Goal: Navigation & Orientation: Find specific page/section

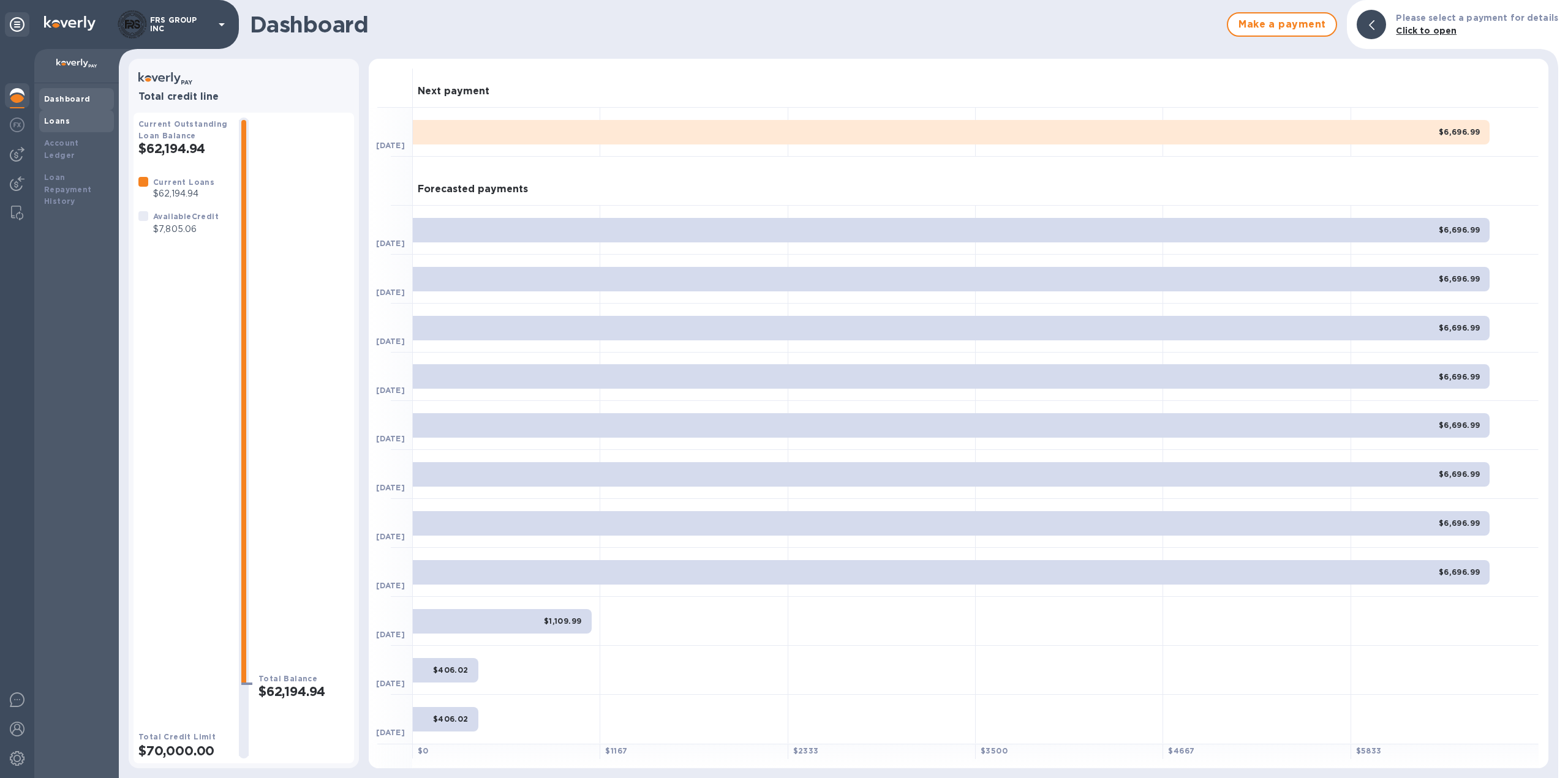
click at [52, 116] on b "Loans" at bounding box center [57, 121] width 26 height 9
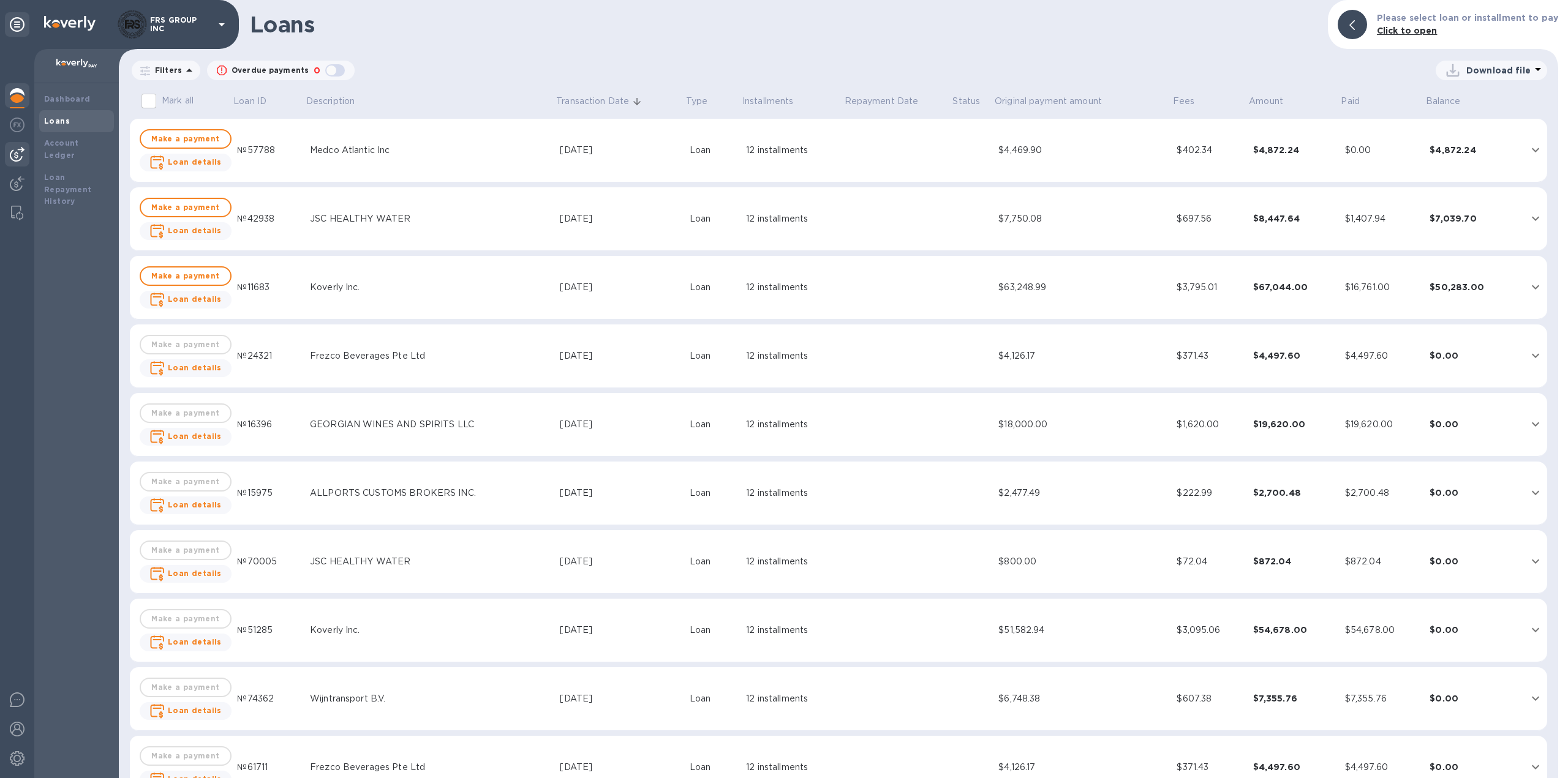
click at [19, 154] on img at bounding box center [17, 154] width 15 height 15
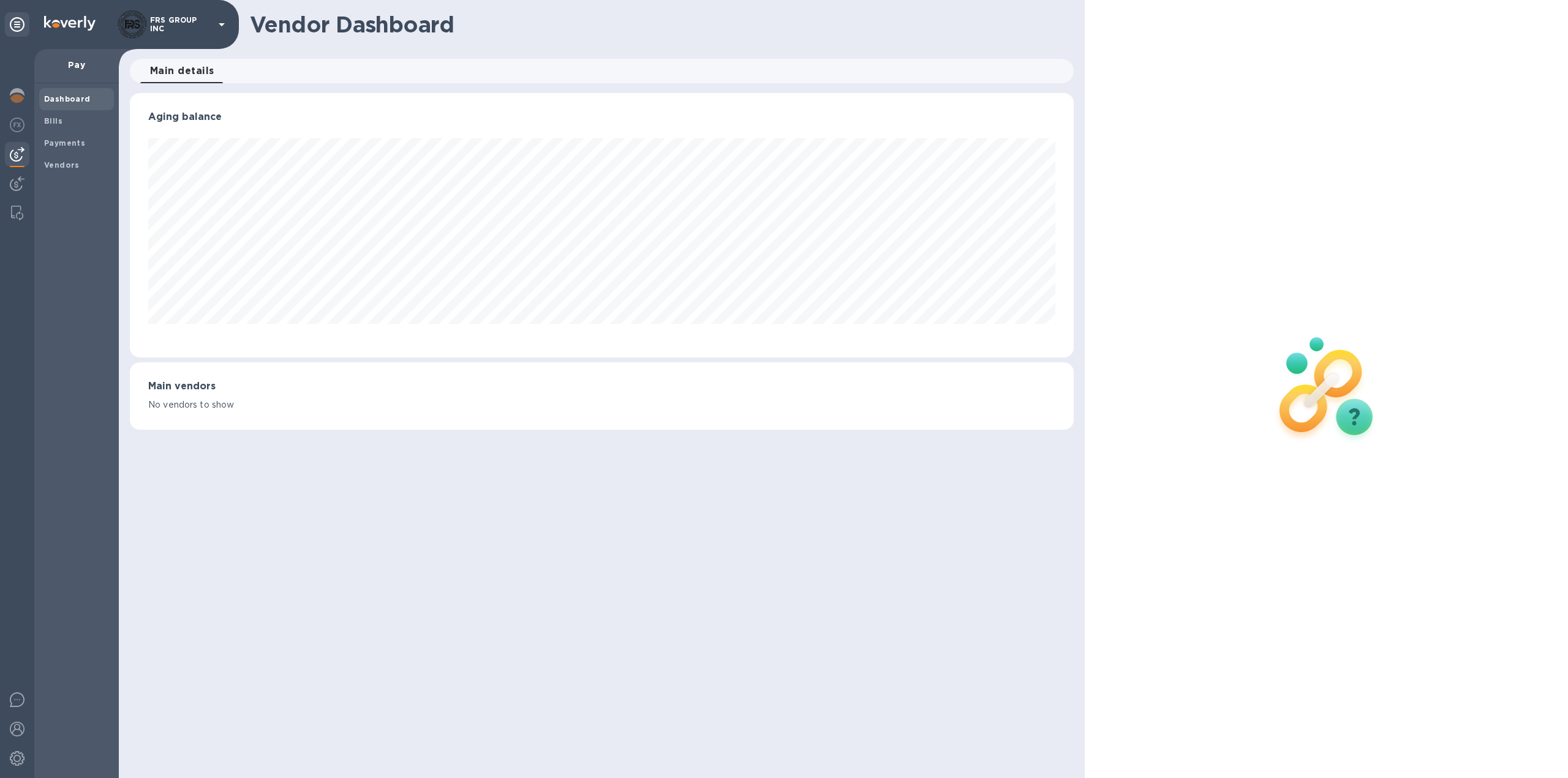
scroll to position [265, 945]
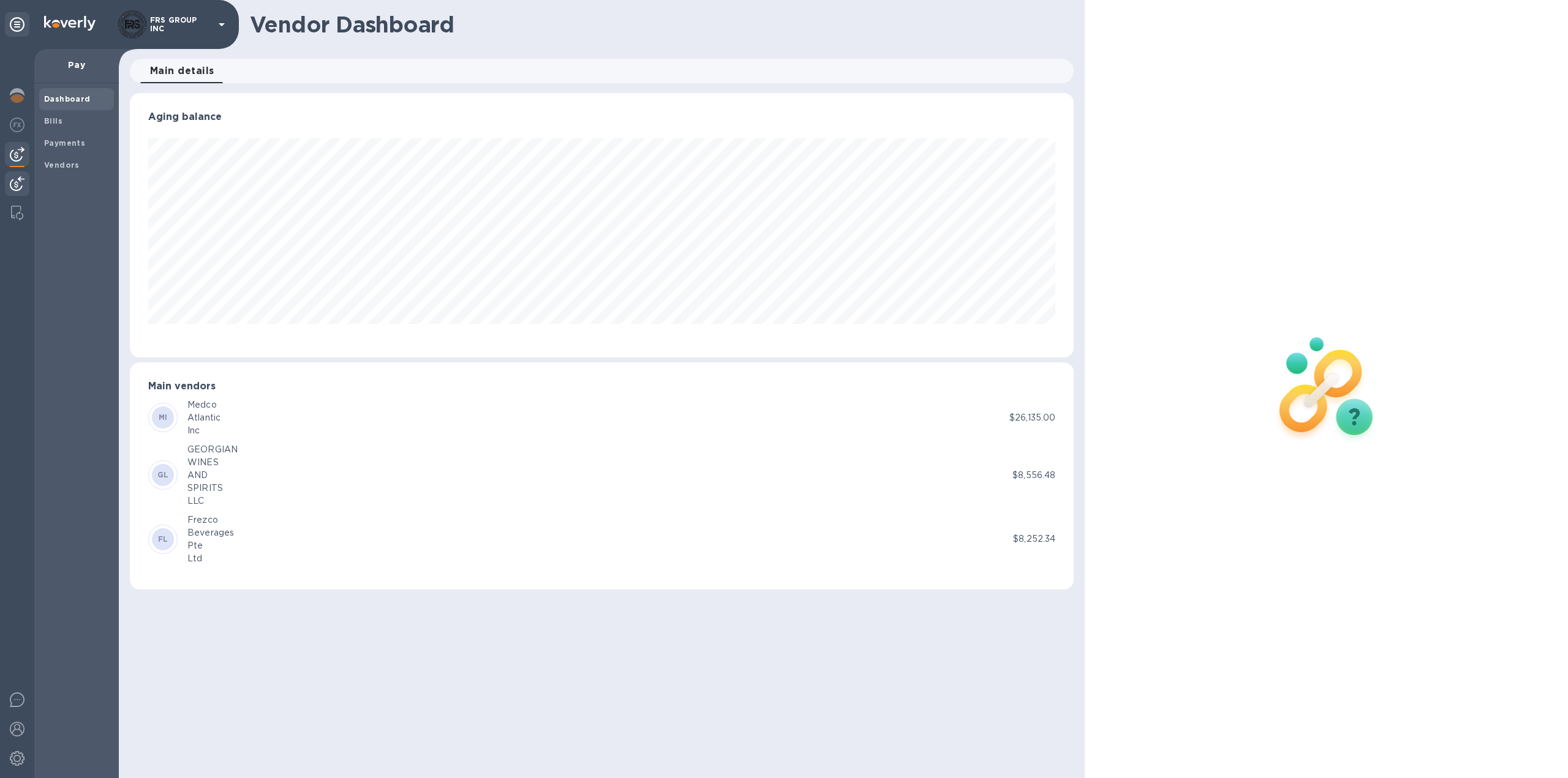
click at [16, 182] on img at bounding box center [17, 183] width 15 height 15
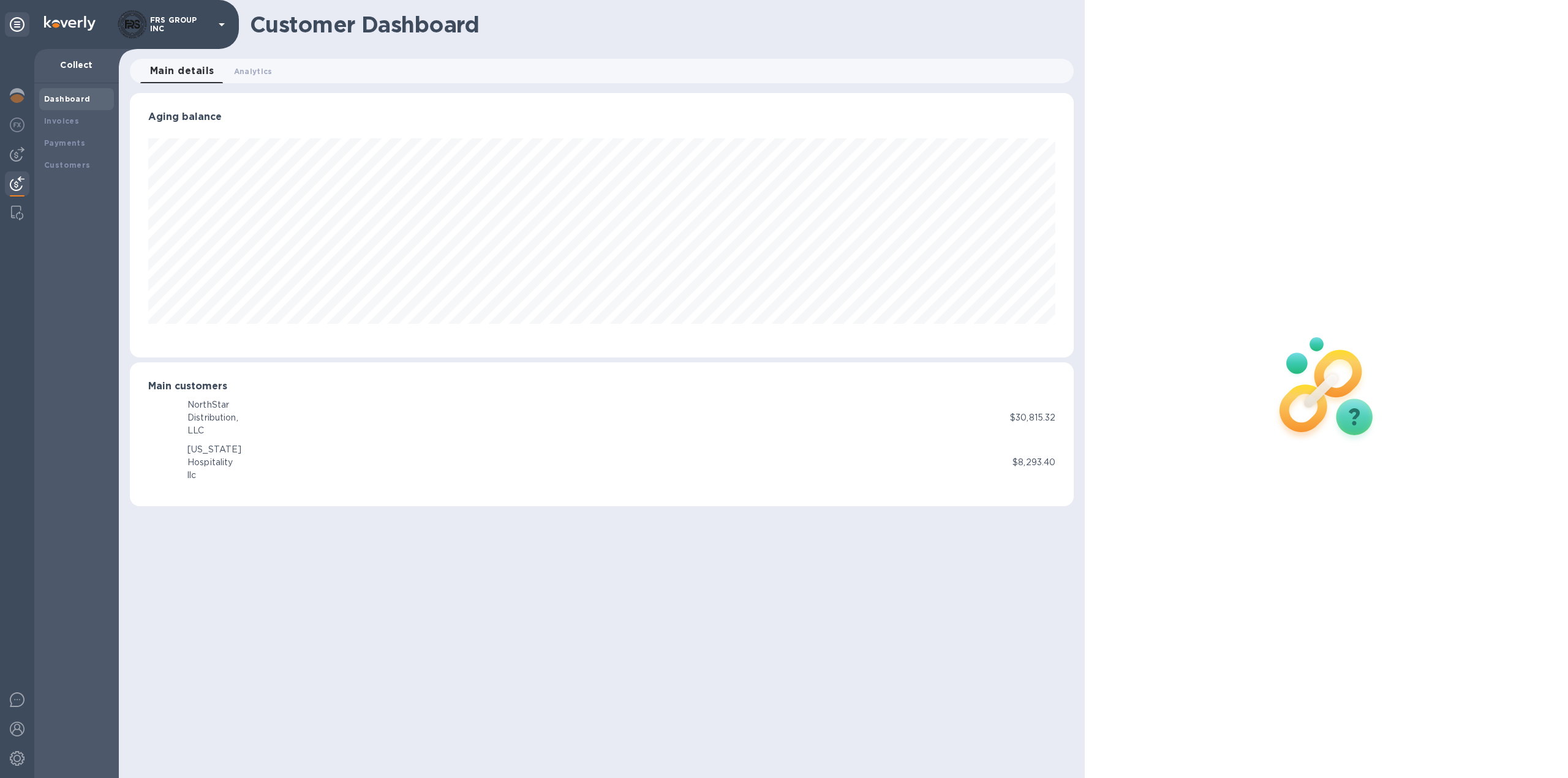
scroll to position [265, 945]
click at [16, 157] on img at bounding box center [17, 154] width 15 height 15
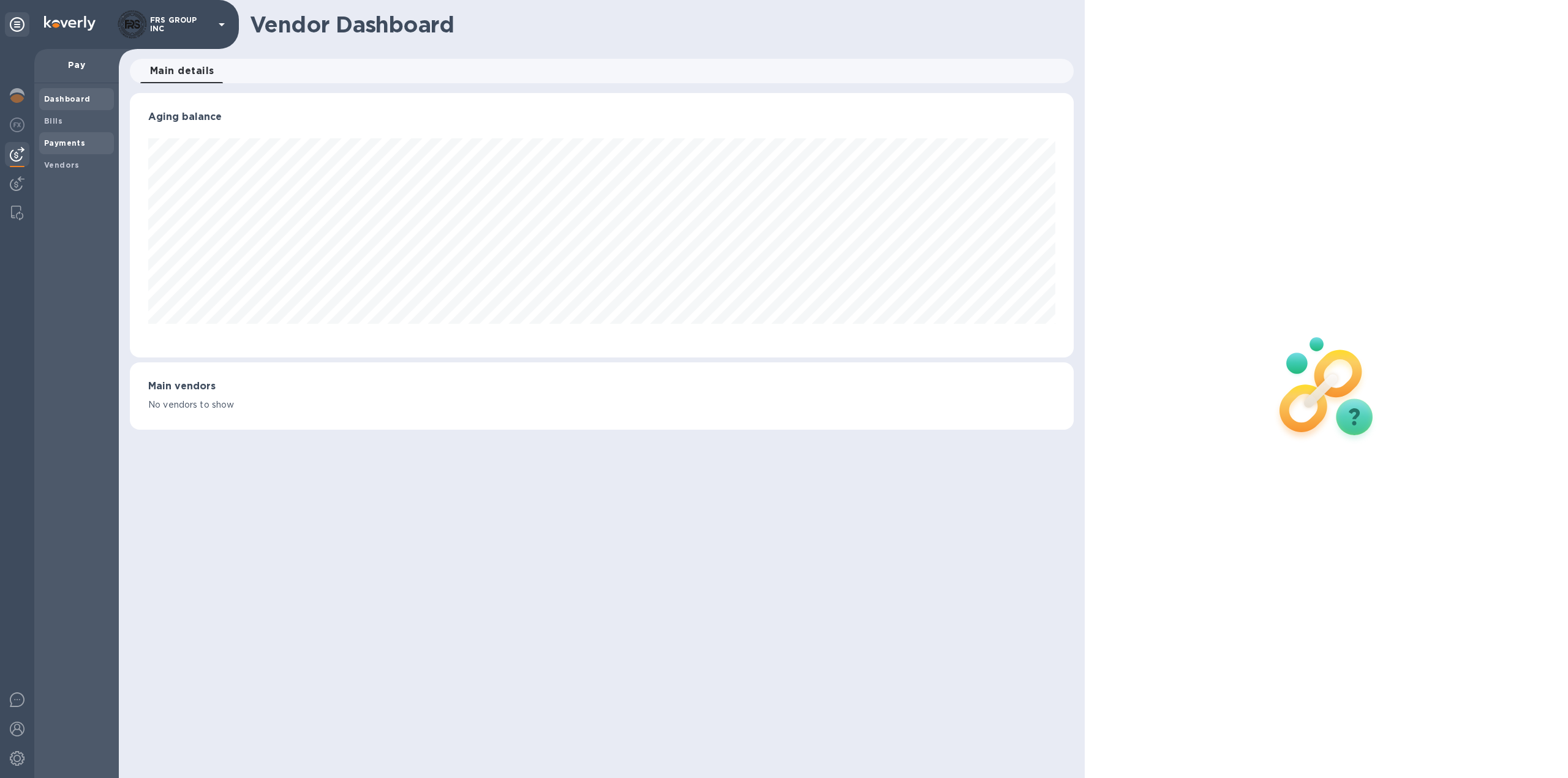
scroll to position [265, 945]
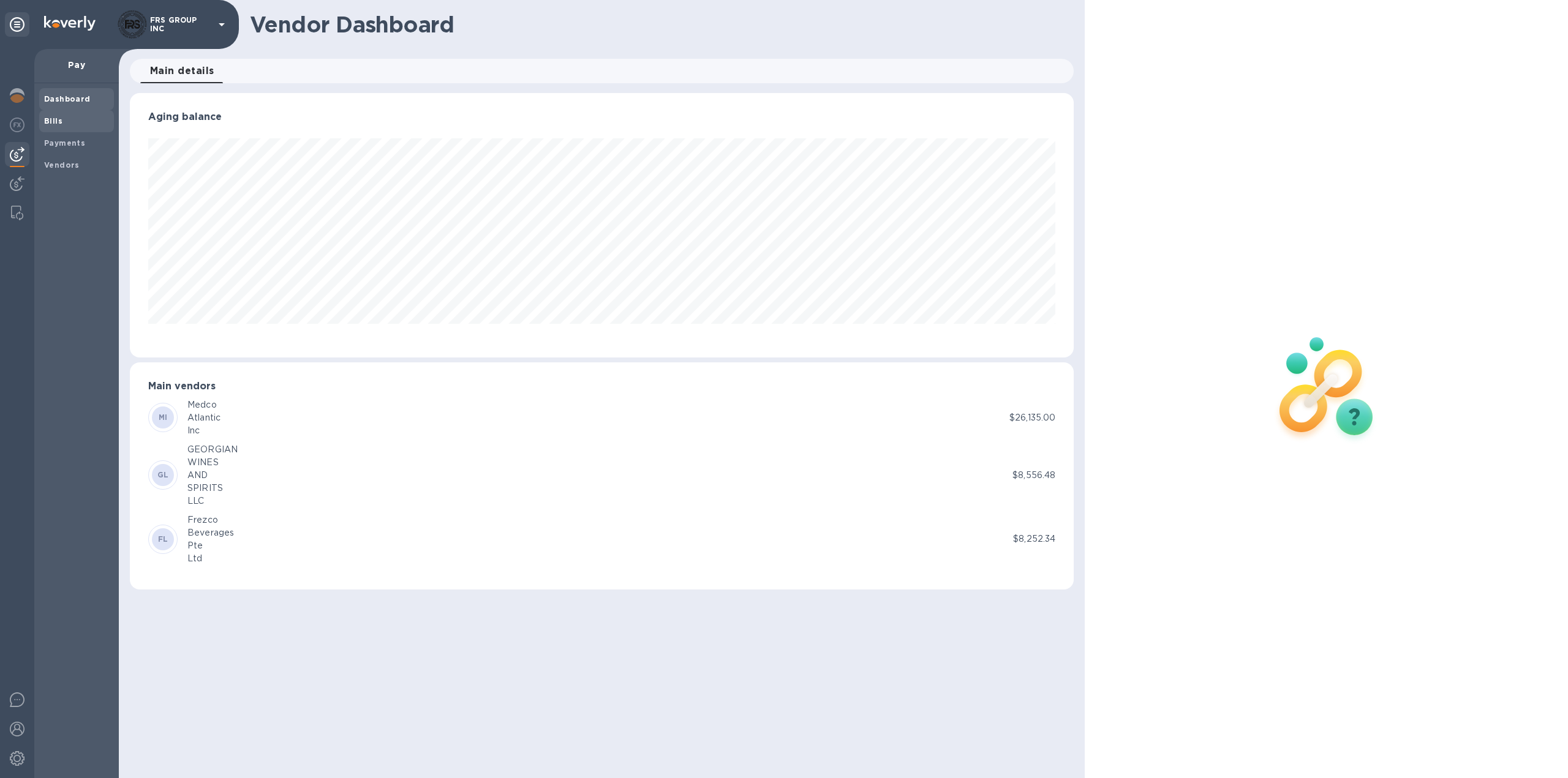
click at [51, 113] on div "Bills" at bounding box center [77, 121] width 75 height 22
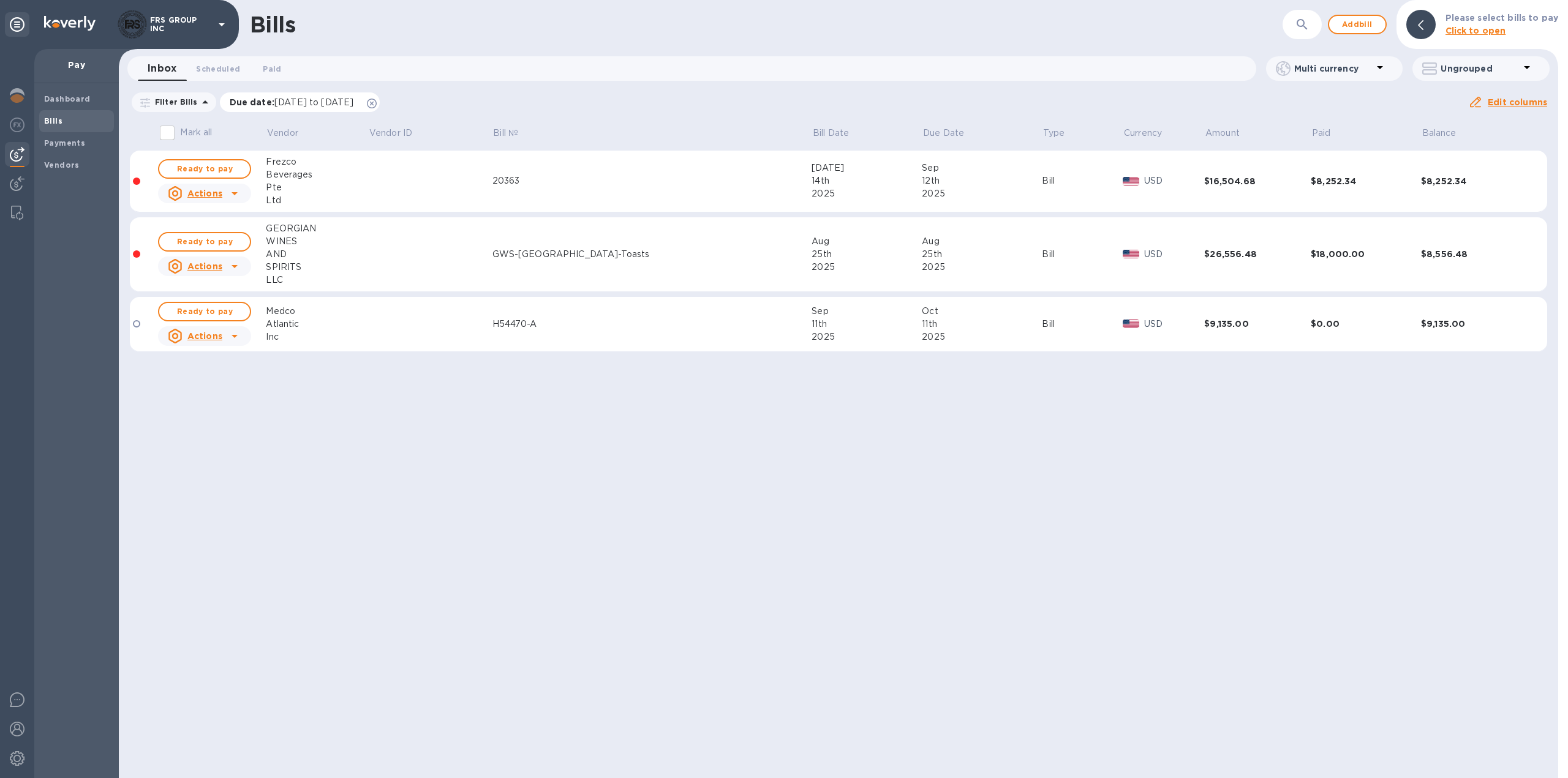
click at [376, 103] on icon at bounding box center [372, 103] width 10 height 10
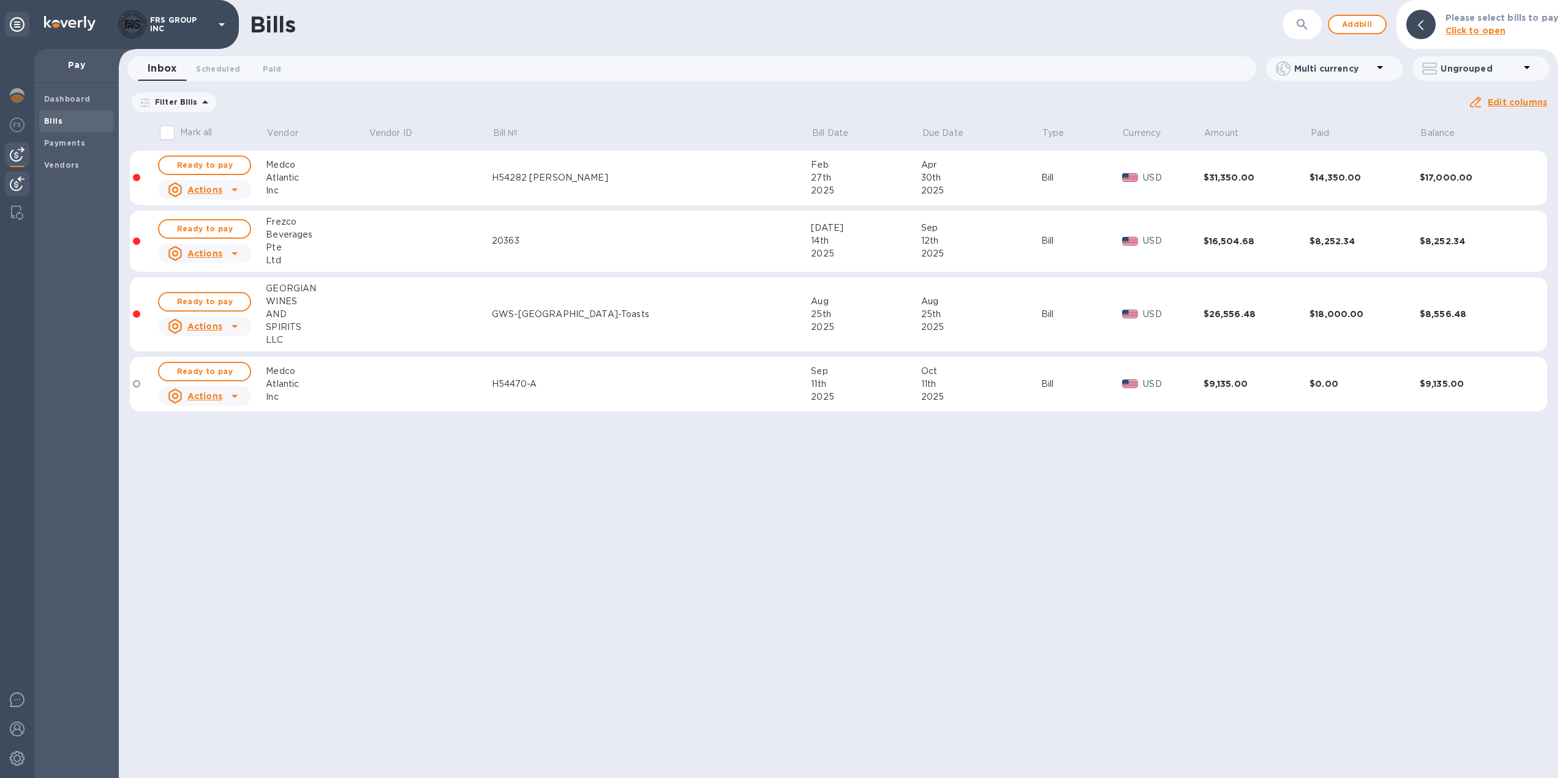
click at [22, 184] on img at bounding box center [17, 183] width 15 height 15
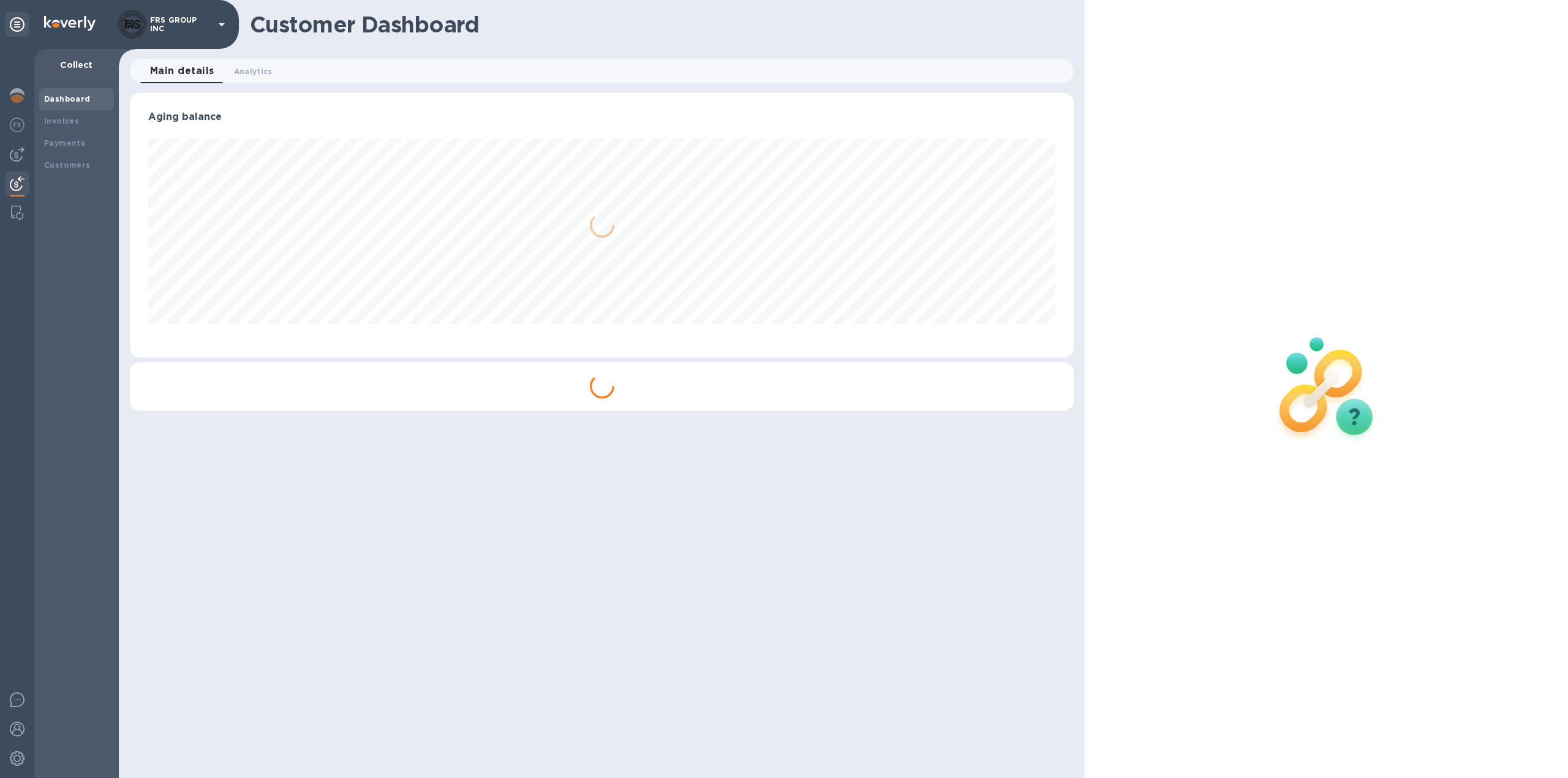
scroll to position [265, 945]
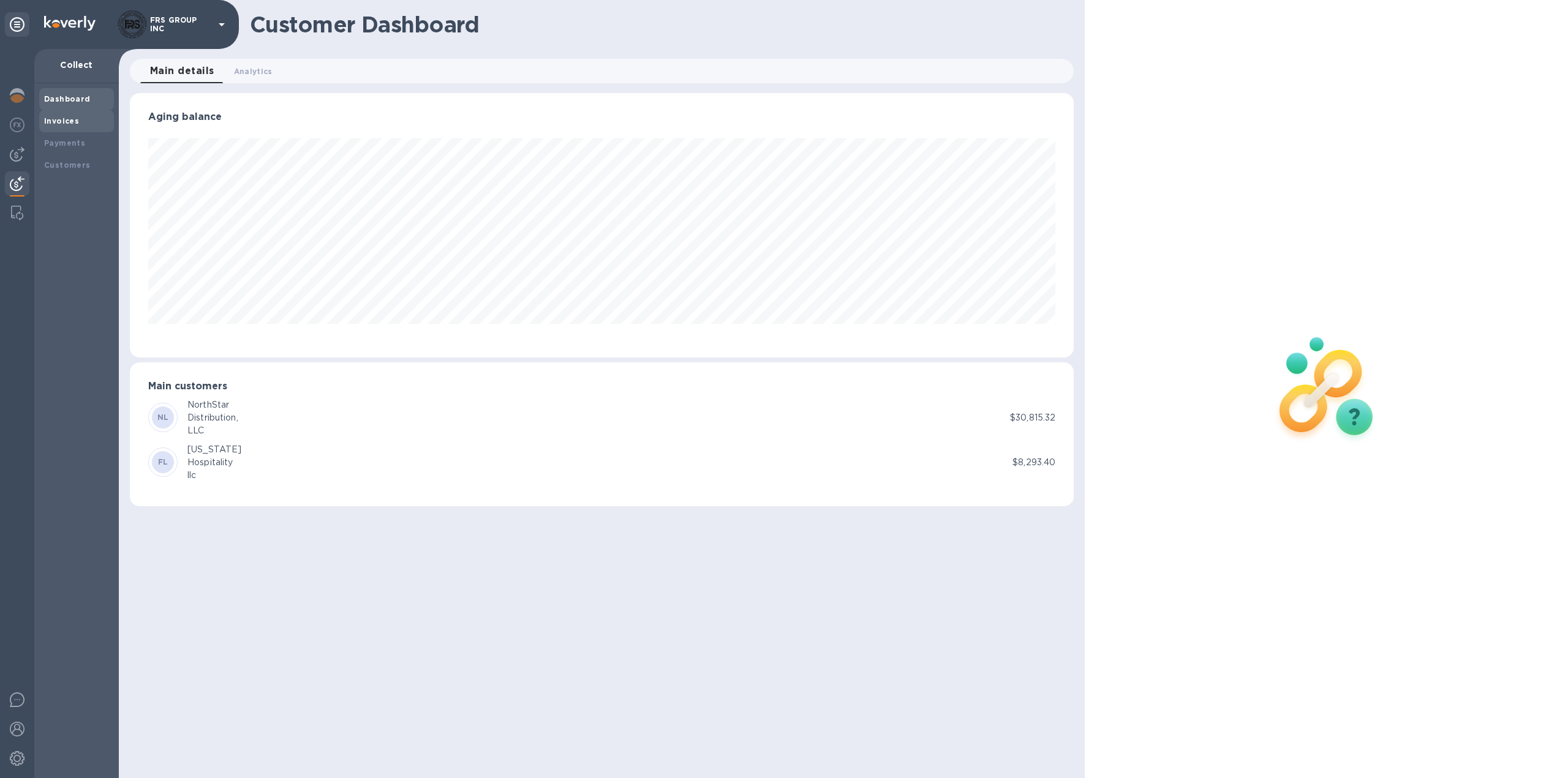
click at [72, 124] on b "Invoices" at bounding box center [62, 121] width 35 height 9
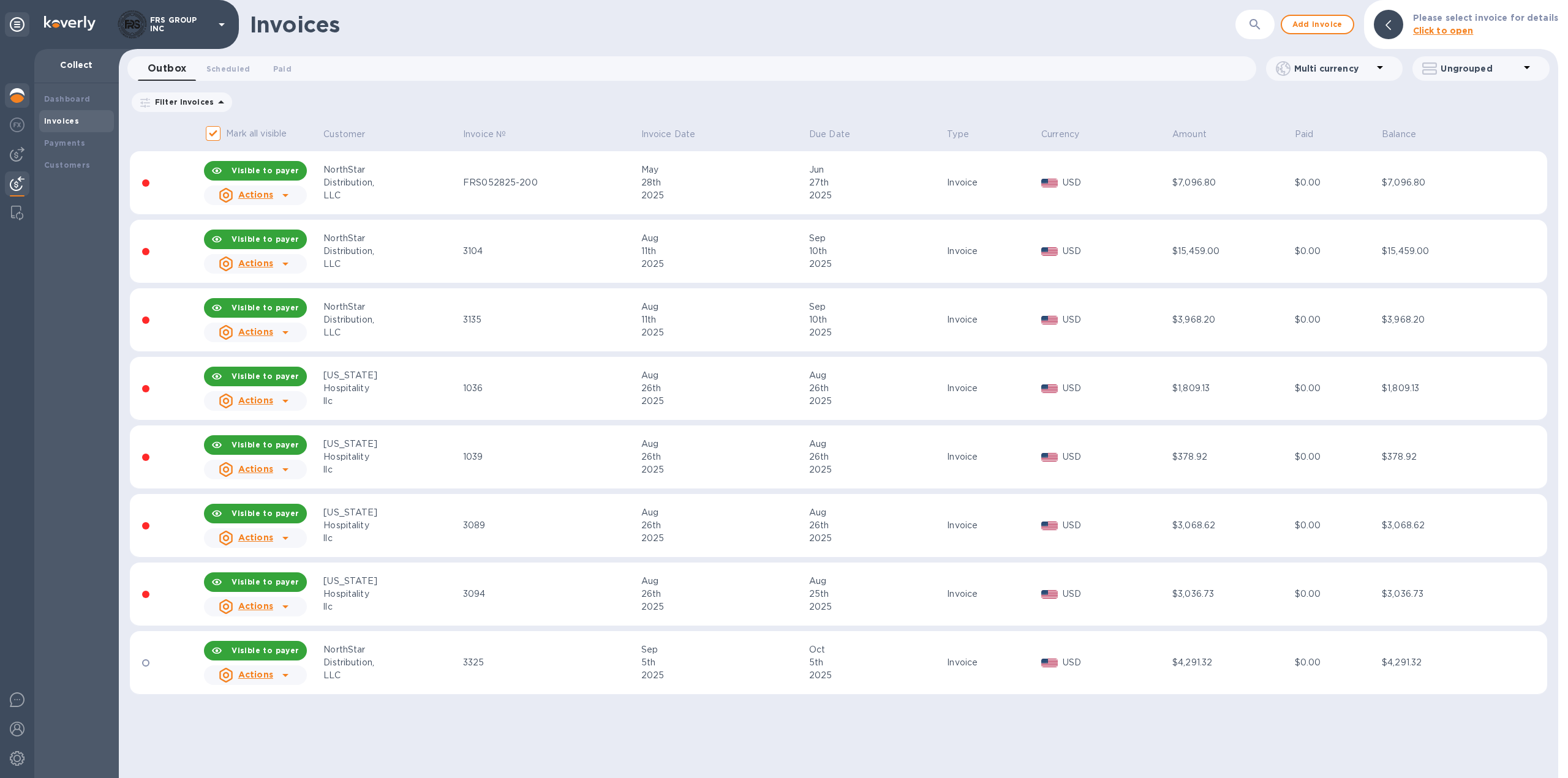
click at [18, 102] on img at bounding box center [17, 95] width 15 height 15
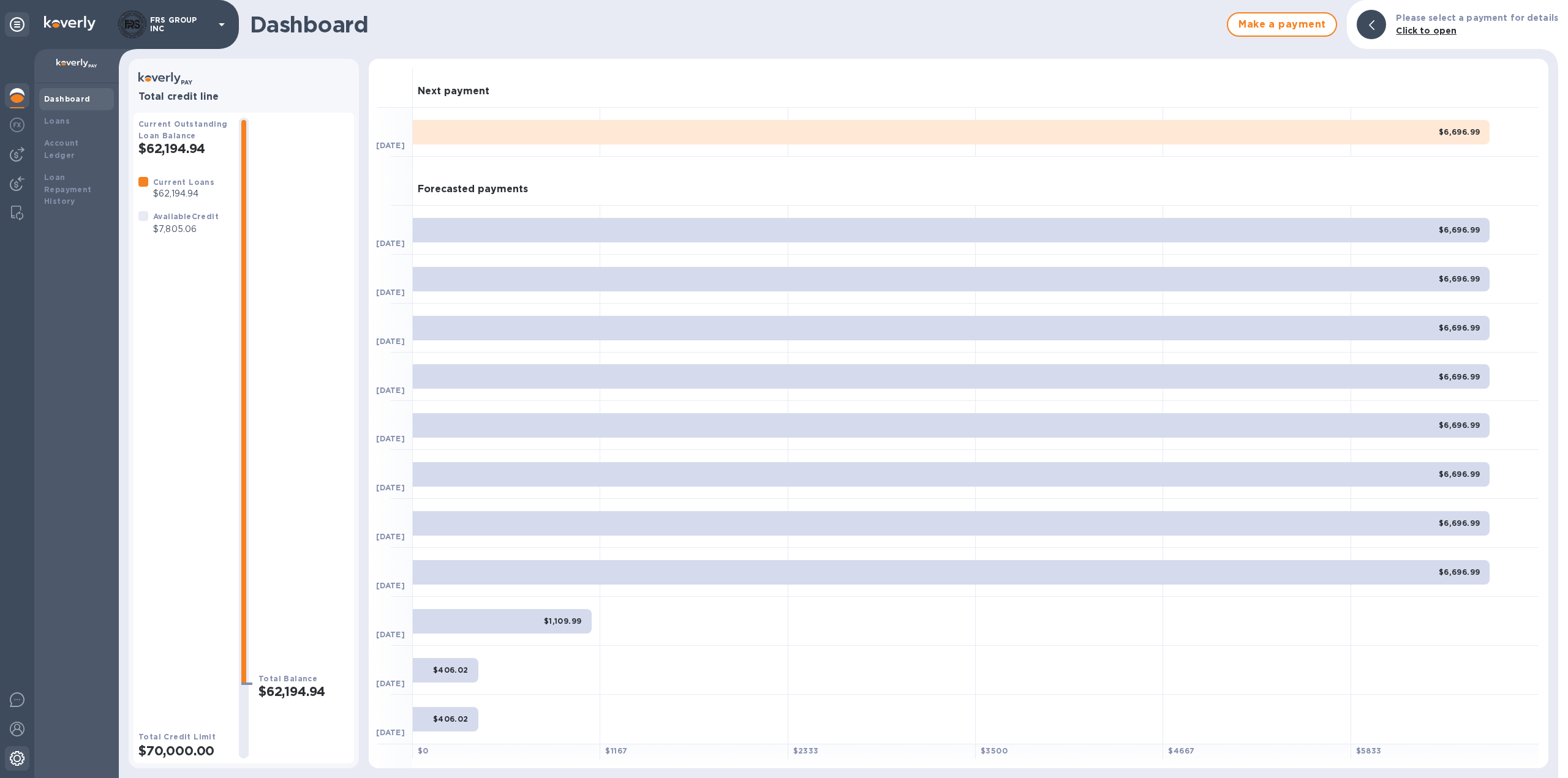
click at [14, 759] on img at bounding box center [17, 758] width 15 height 15
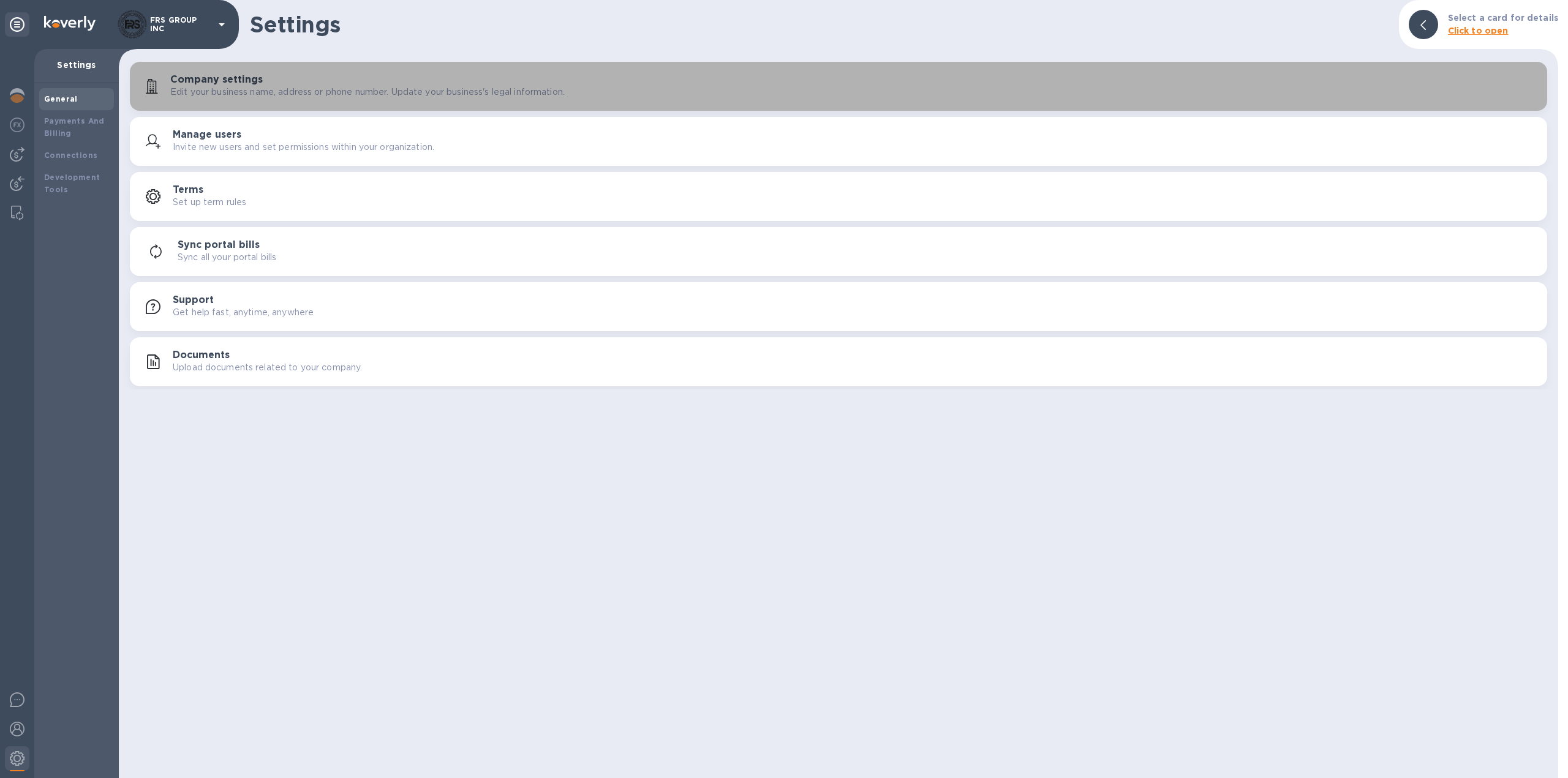
click at [398, 87] on p "Edit your business name, address or phone number. Update your business's legal …" at bounding box center [367, 92] width 394 height 13
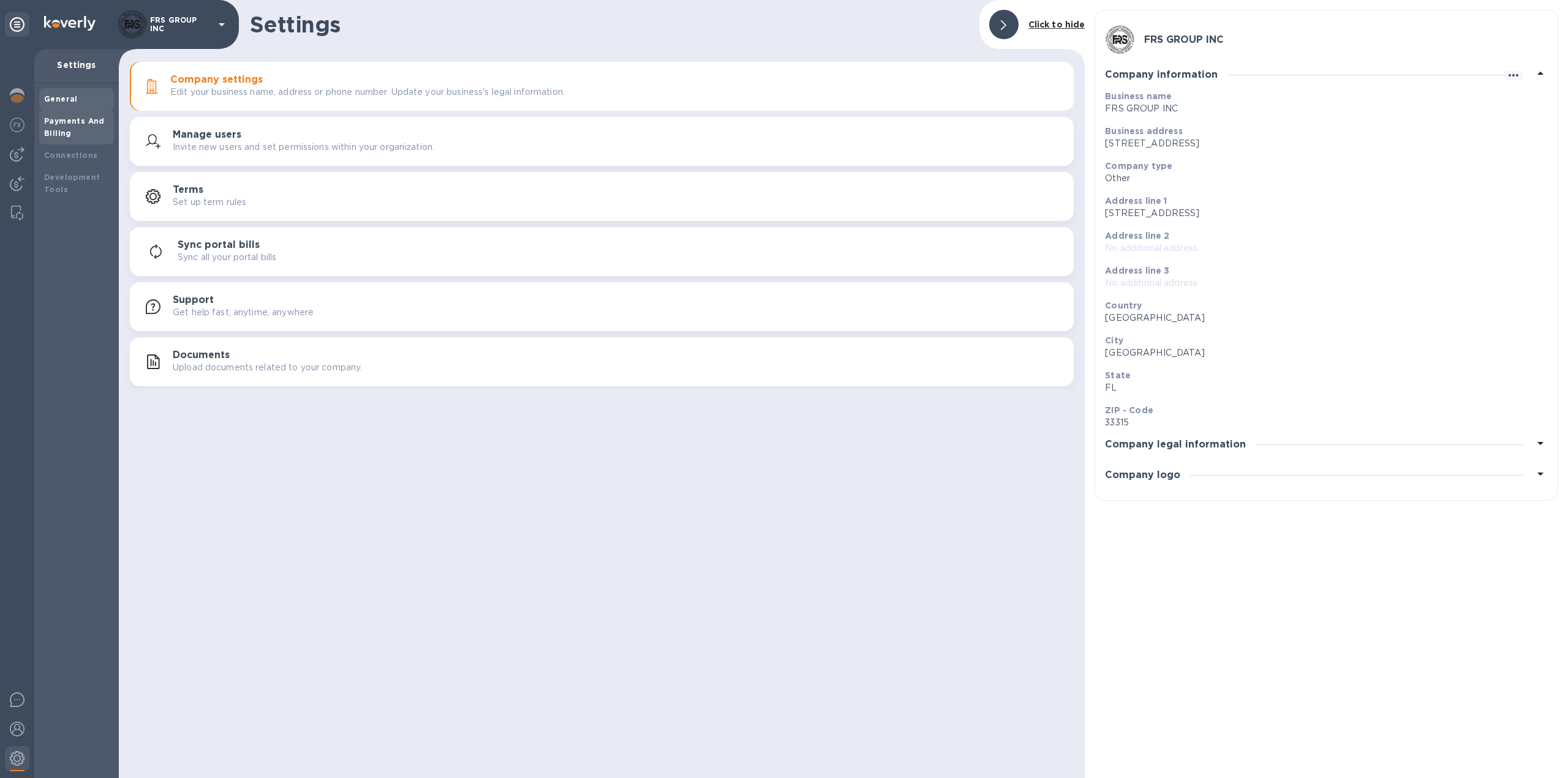
click at [75, 123] on b "Payments And Billing" at bounding box center [74, 127] width 60 height 21
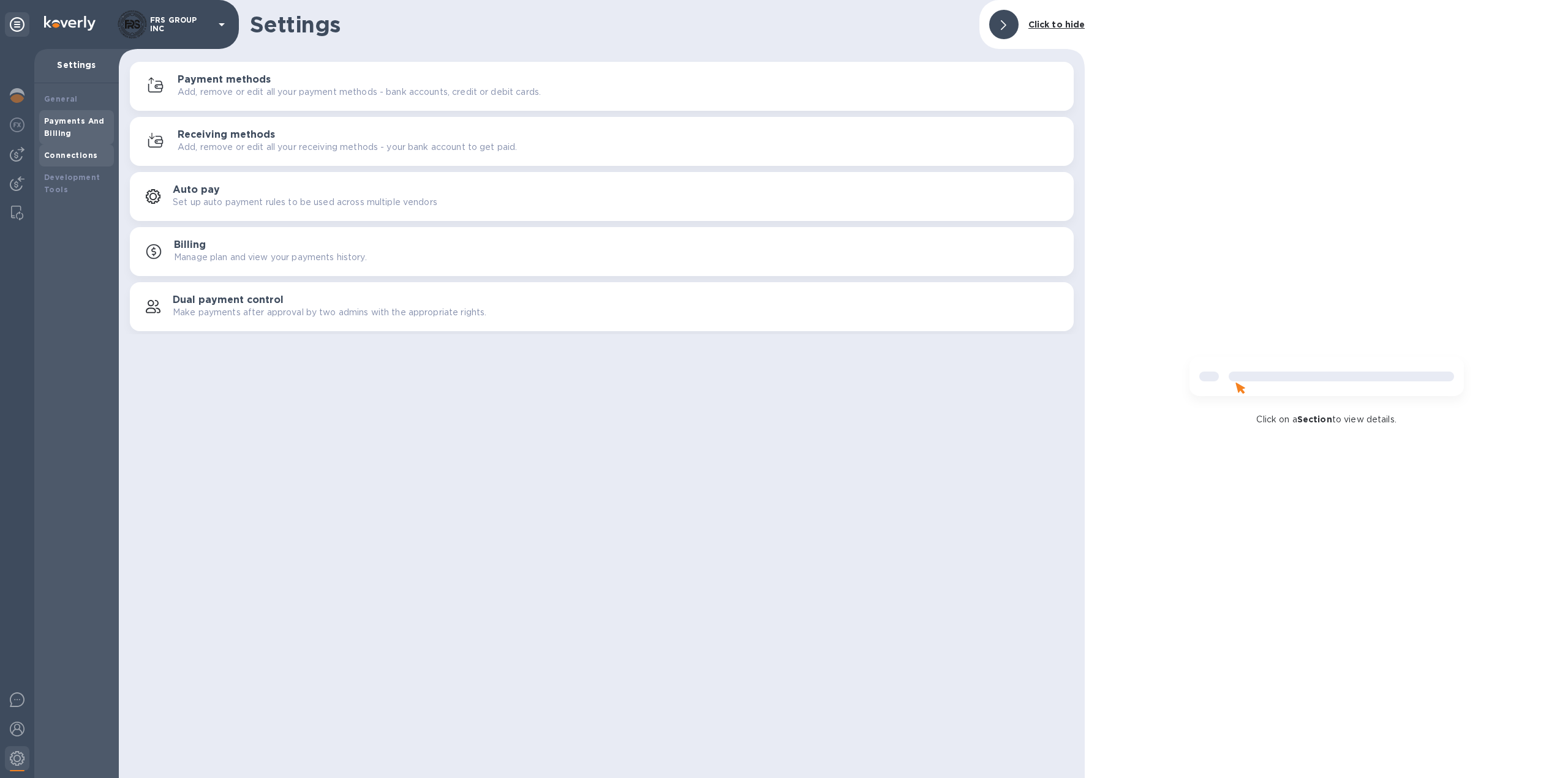
click at [80, 154] on b "Connections" at bounding box center [71, 154] width 53 height 9
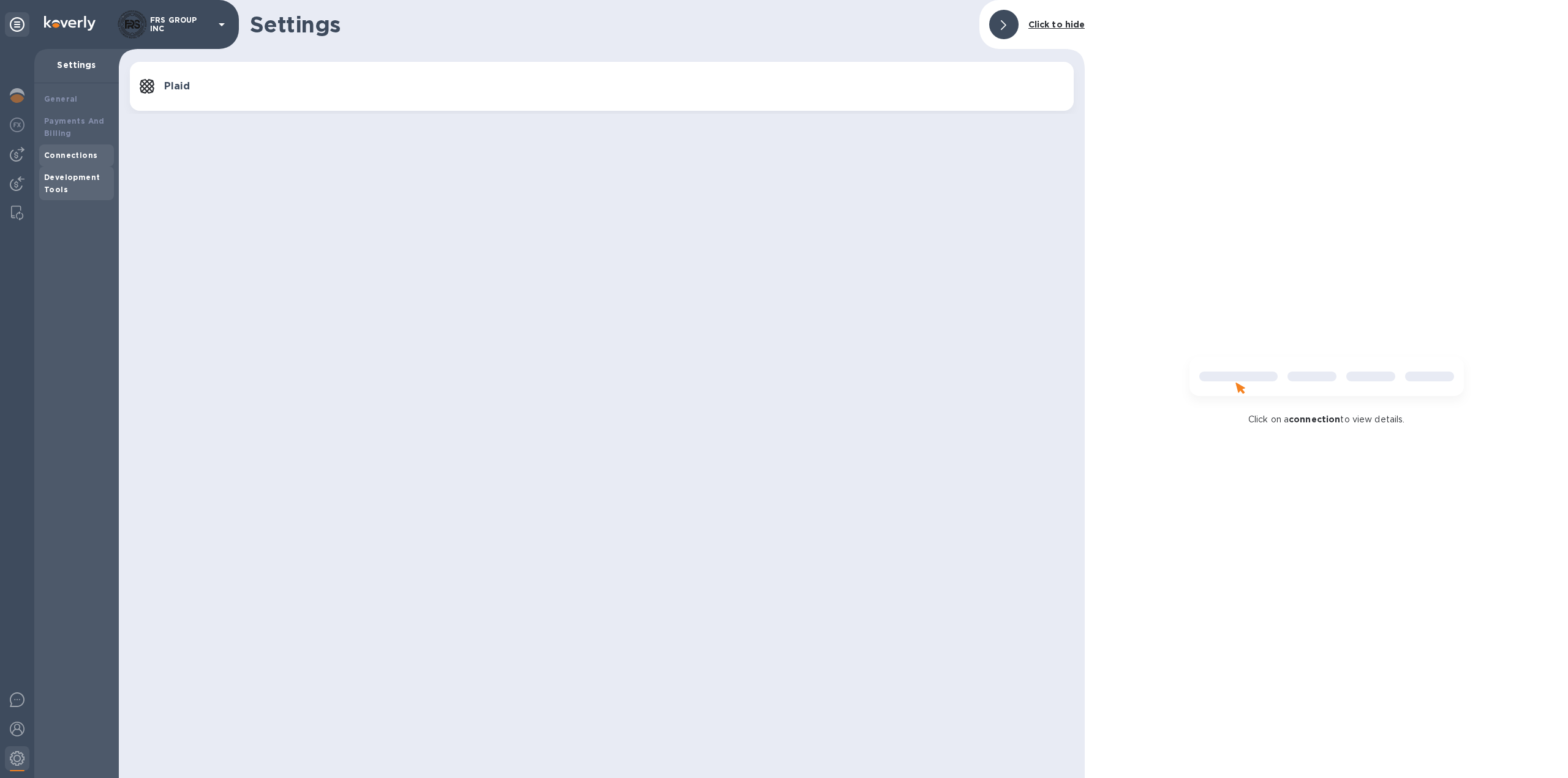
click at [71, 185] on div "Development Tools" at bounding box center [77, 183] width 65 height 24
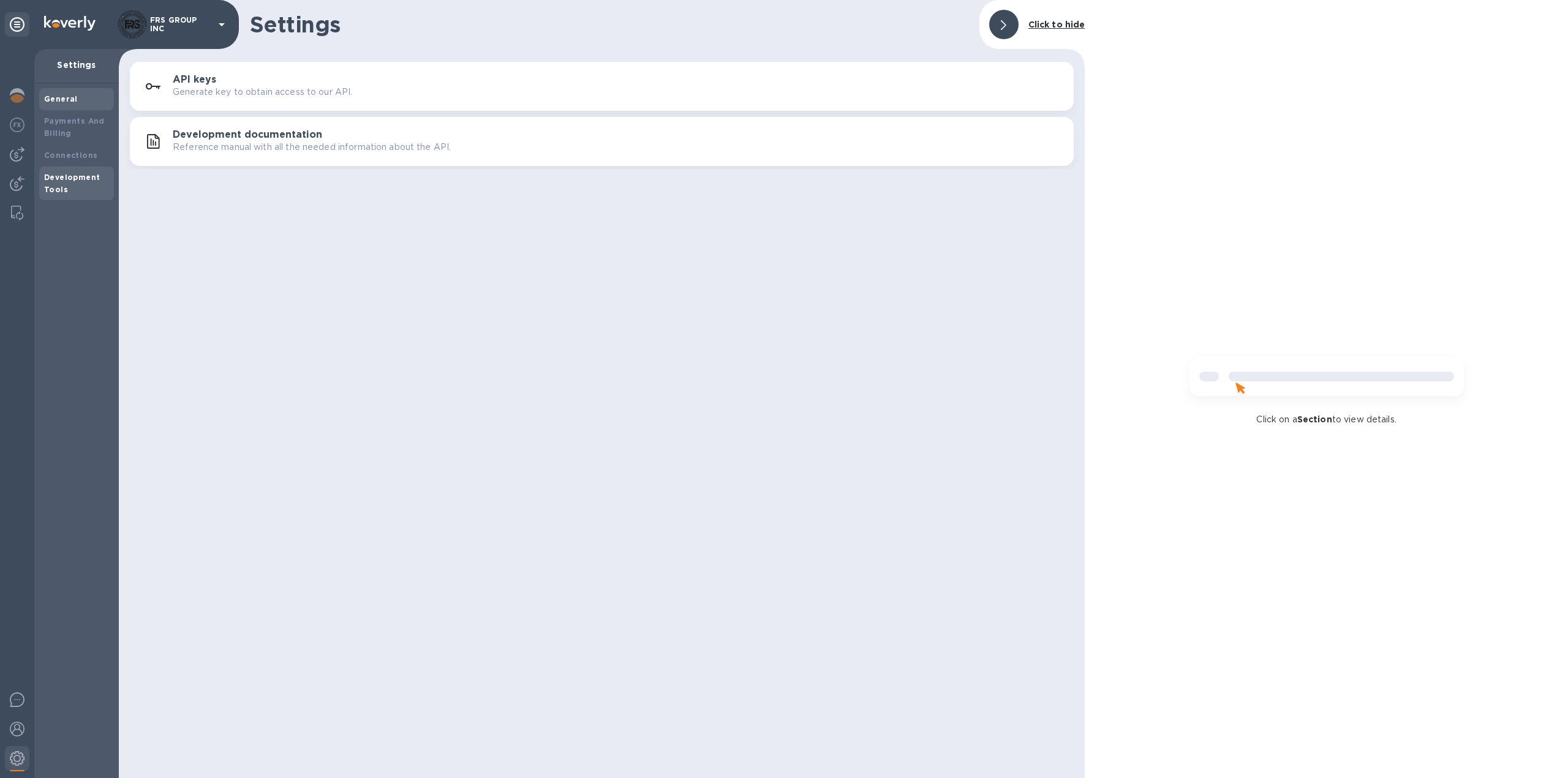
click at [72, 104] on div "General" at bounding box center [77, 99] width 65 height 12
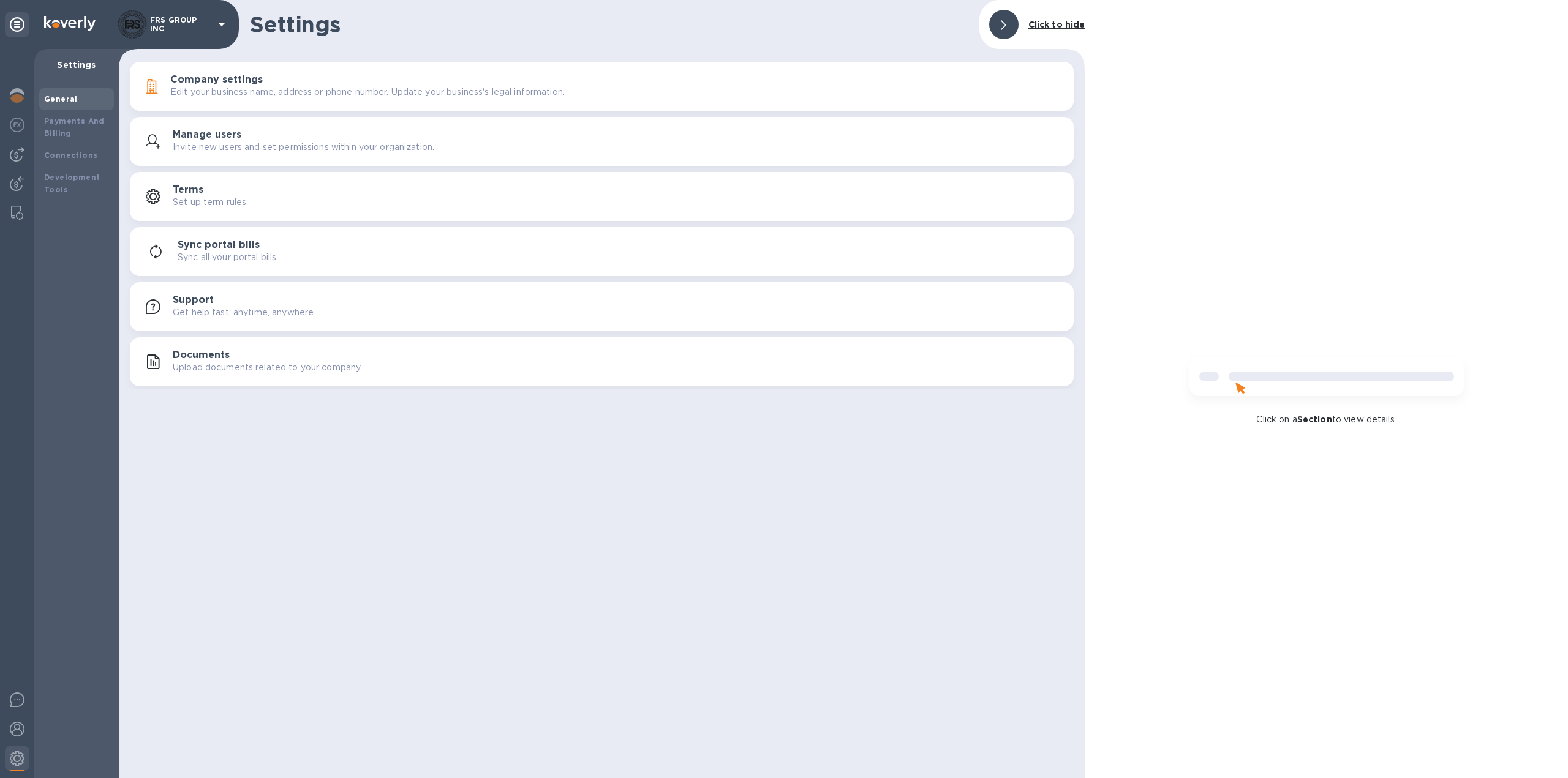
click at [223, 197] on p "Set up term rules" at bounding box center [209, 202] width 73 height 13
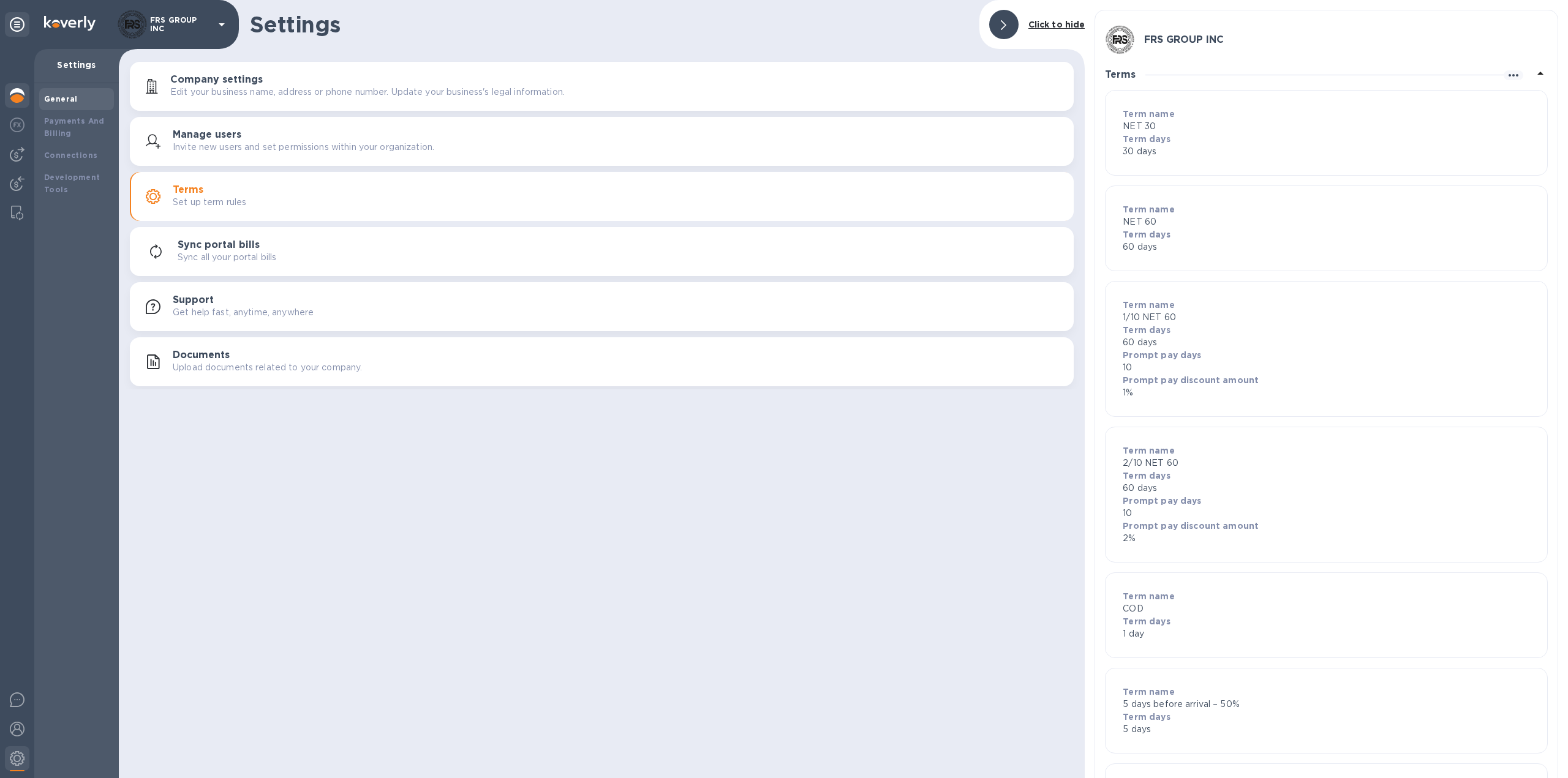
click at [19, 94] on img at bounding box center [17, 95] width 15 height 15
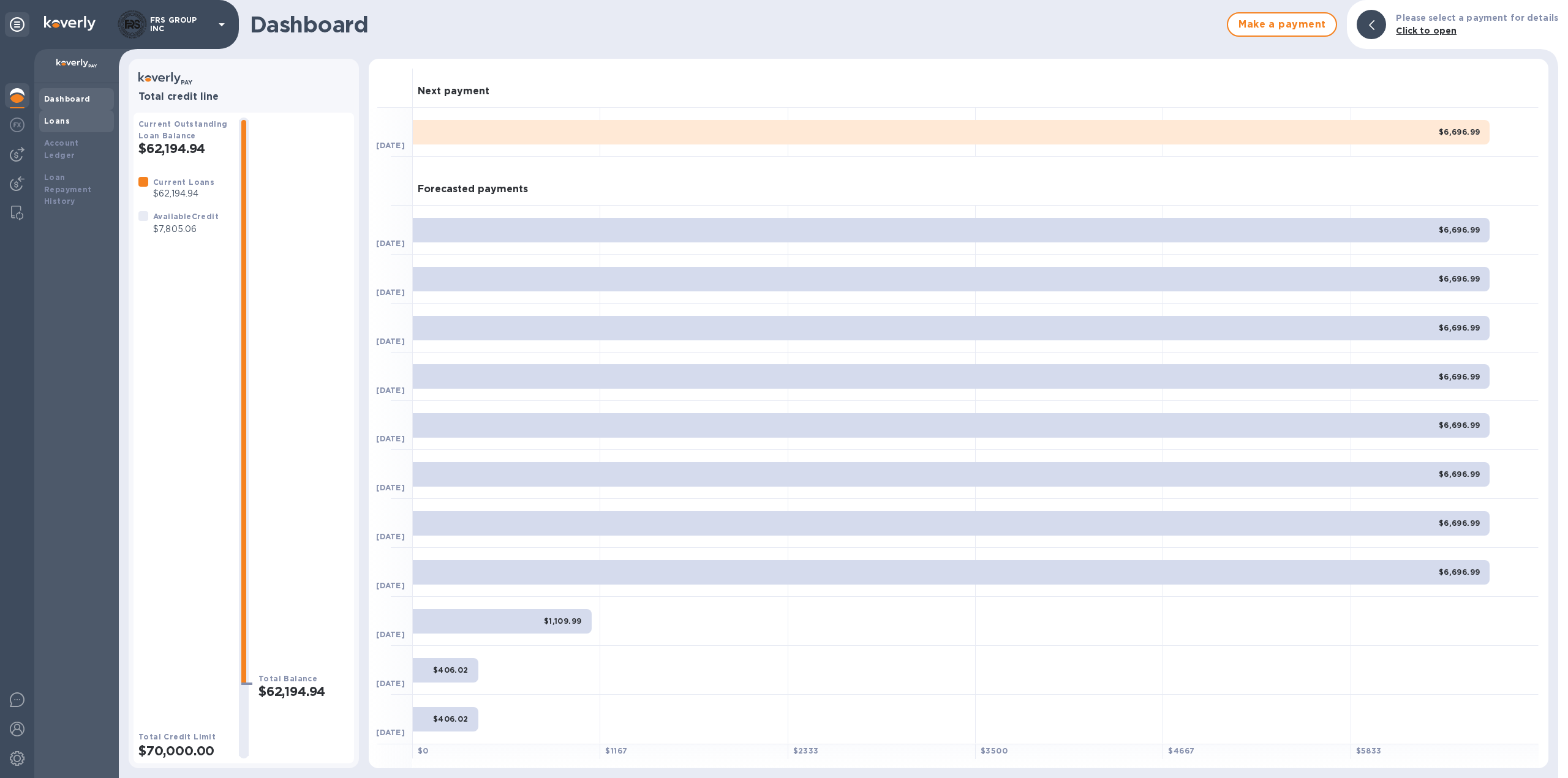
click at [60, 118] on b "Loans" at bounding box center [57, 121] width 26 height 9
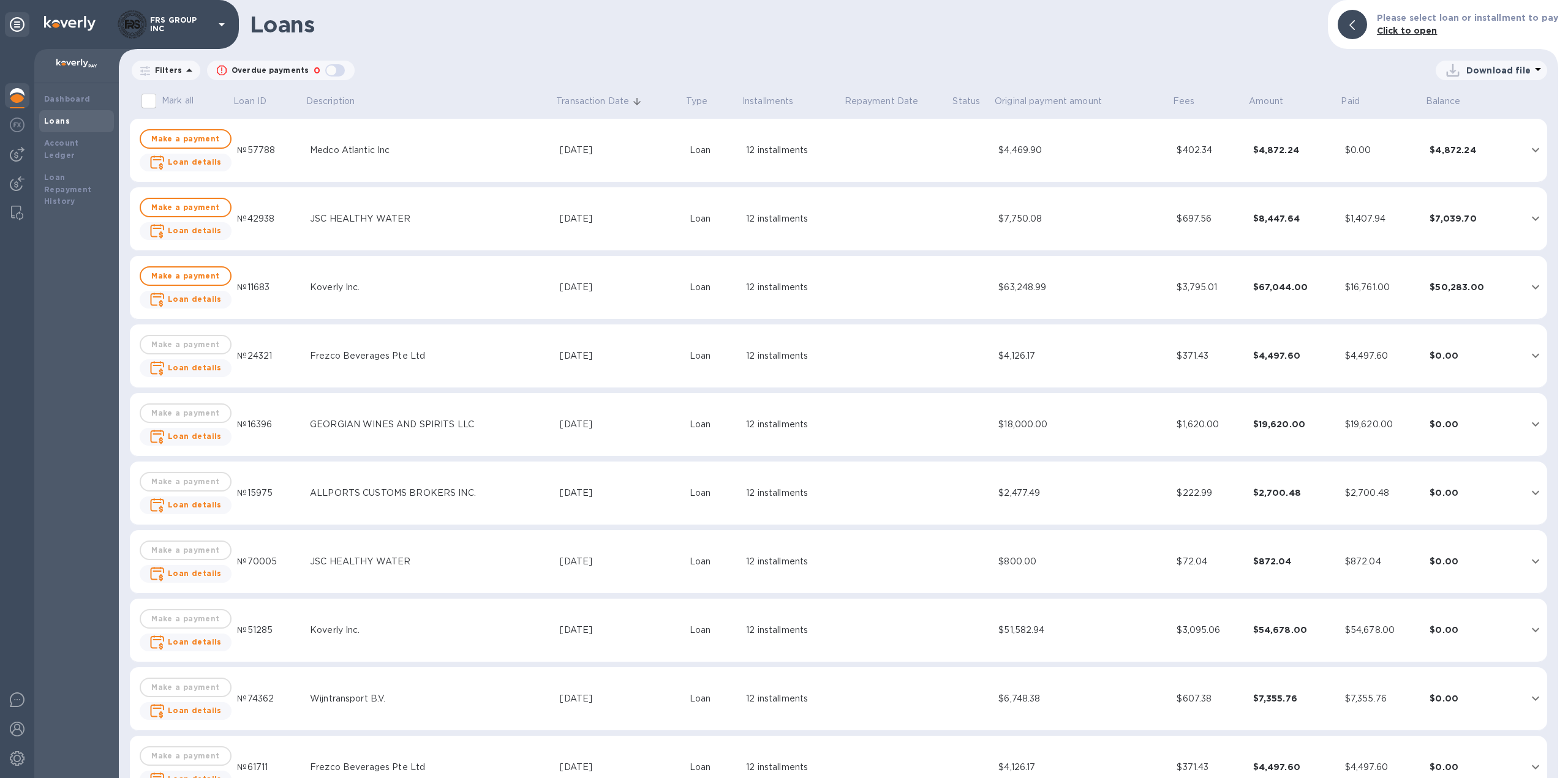
click at [1411, 33] on b "Click to open" at bounding box center [1406, 30] width 60 height 10
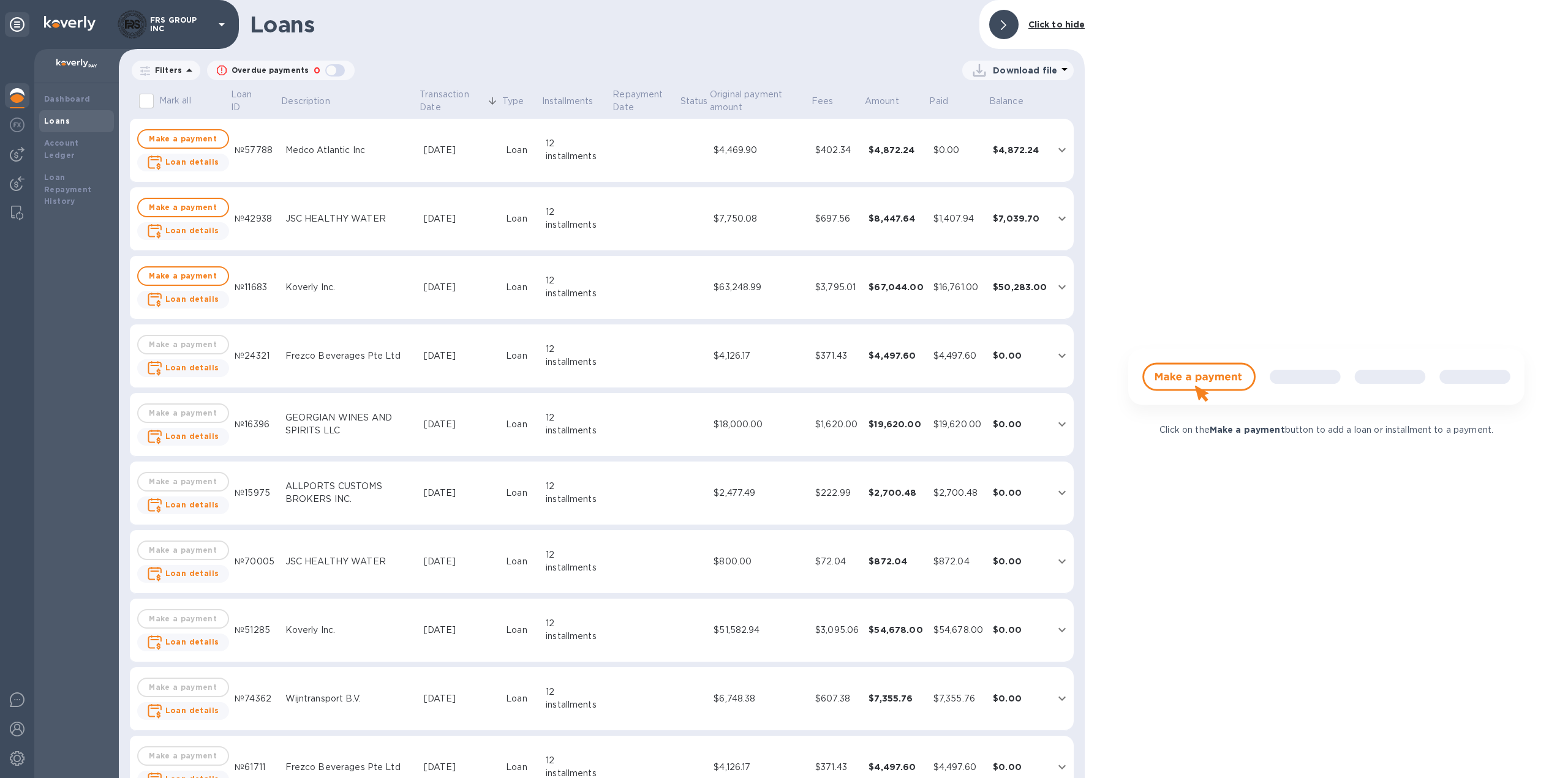
click at [1054, 26] on b "Click to hide" at bounding box center [1057, 24] width 57 height 10
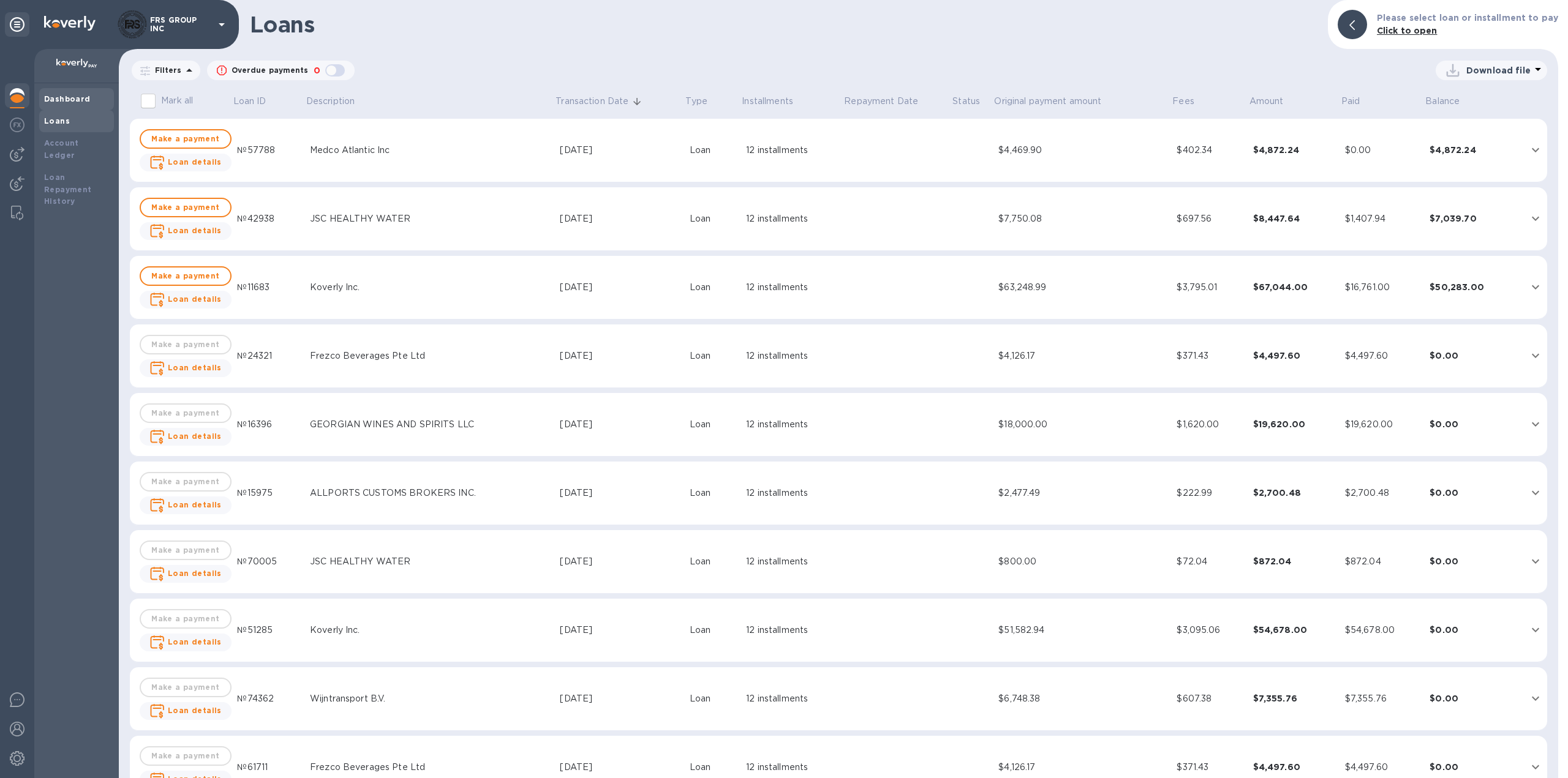
click at [69, 92] on div "Dashboard" at bounding box center [77, 99] width 75 height 22
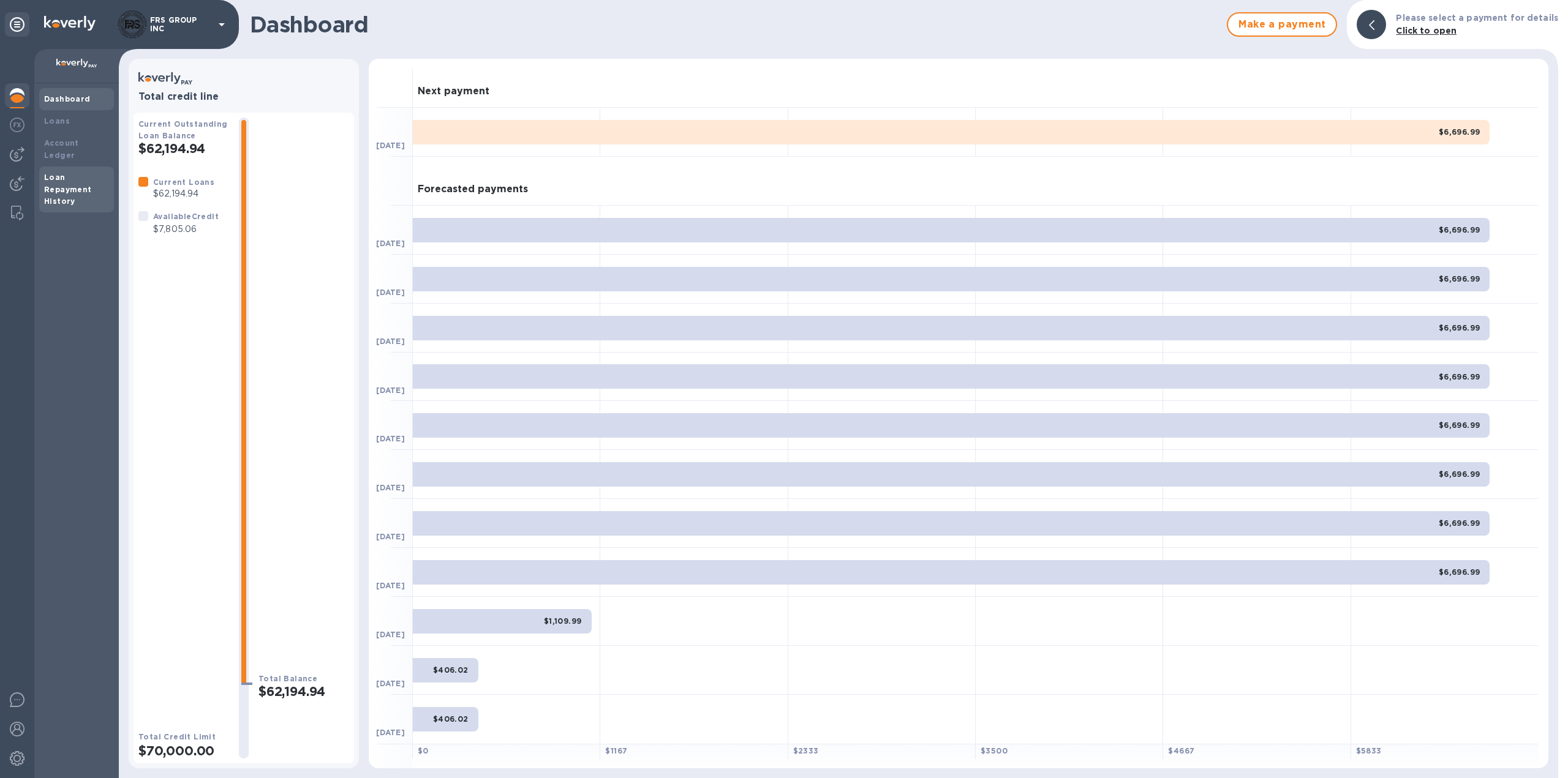
click at [66, 171] on div "Loan Repayment History" at bounding box center [77, 189] width 65 height 37
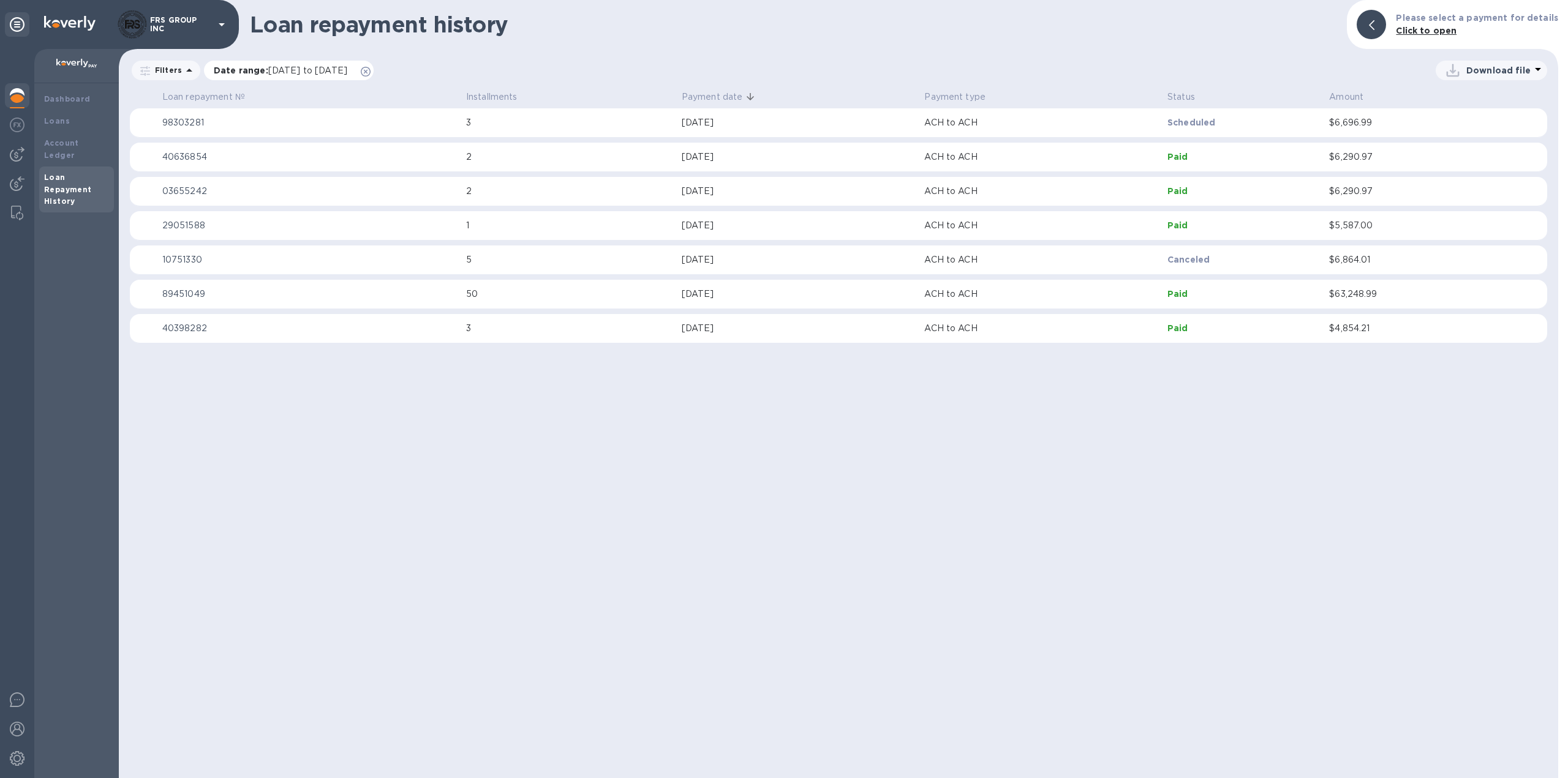
click at [371, 69] on icon at bounding box center [365, 71] width 10 height 10
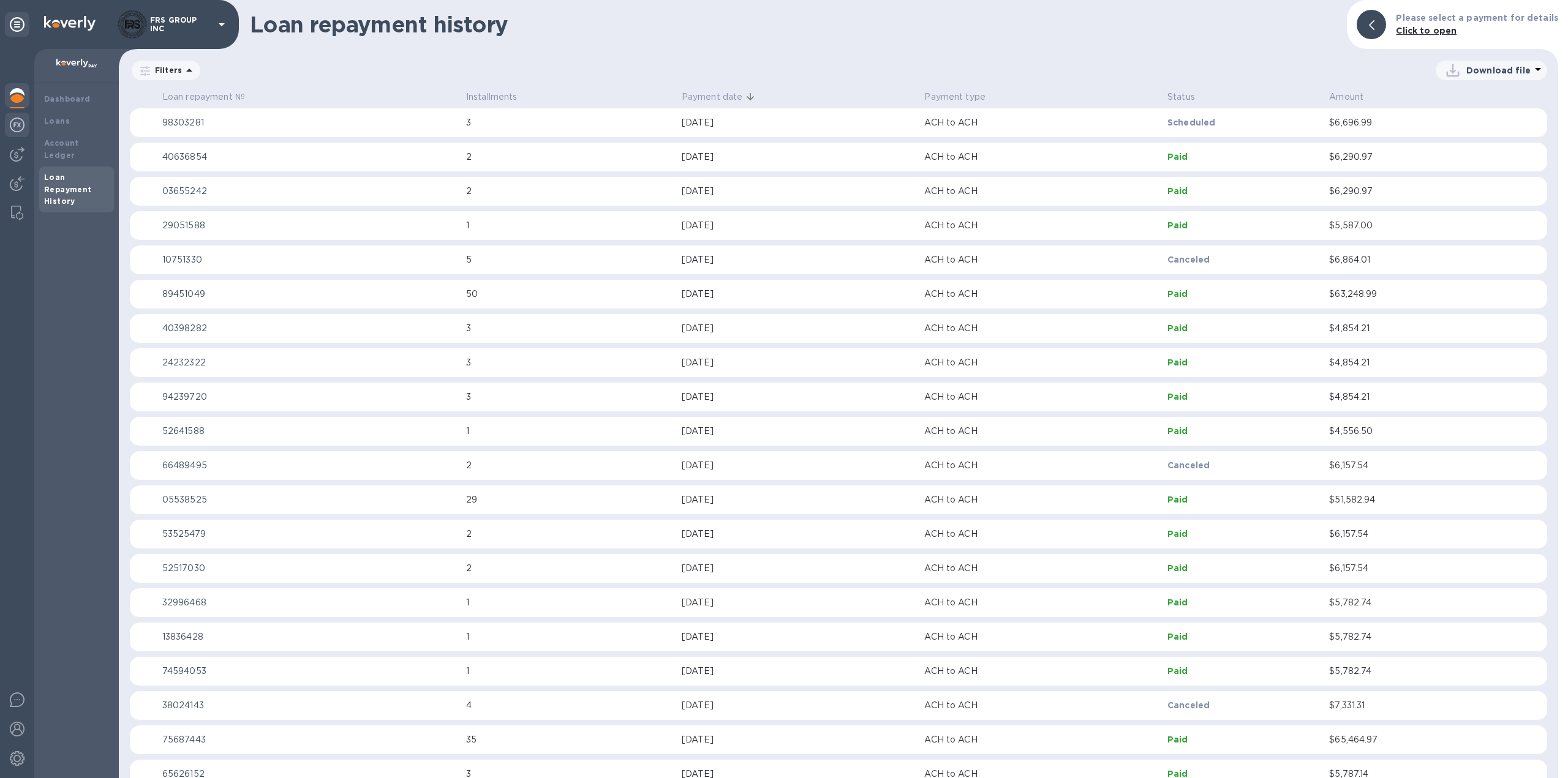
click at [17, 127] on img at bounding box center [17, 125] width 15 height 15
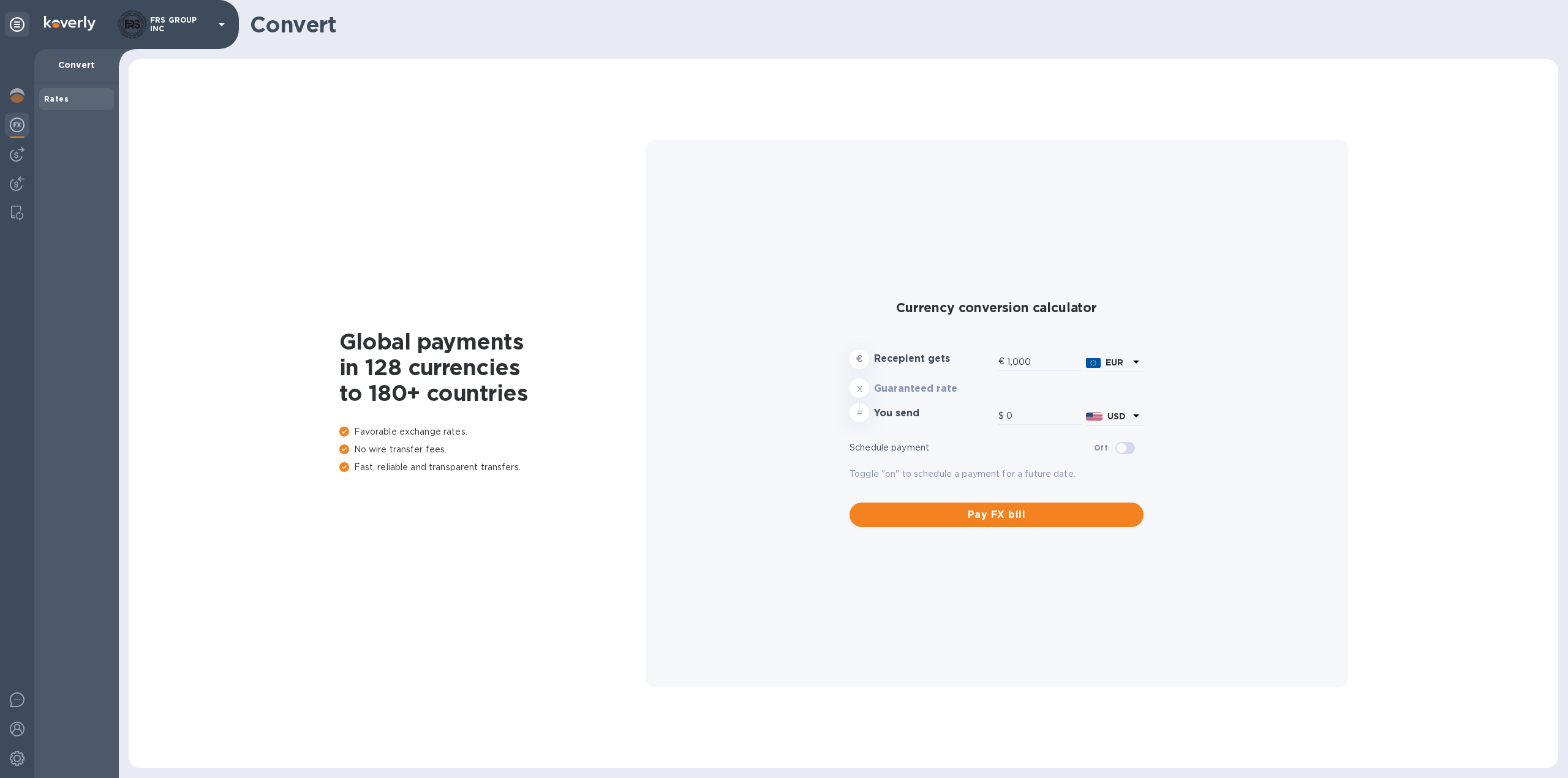
type input "1,179.08"
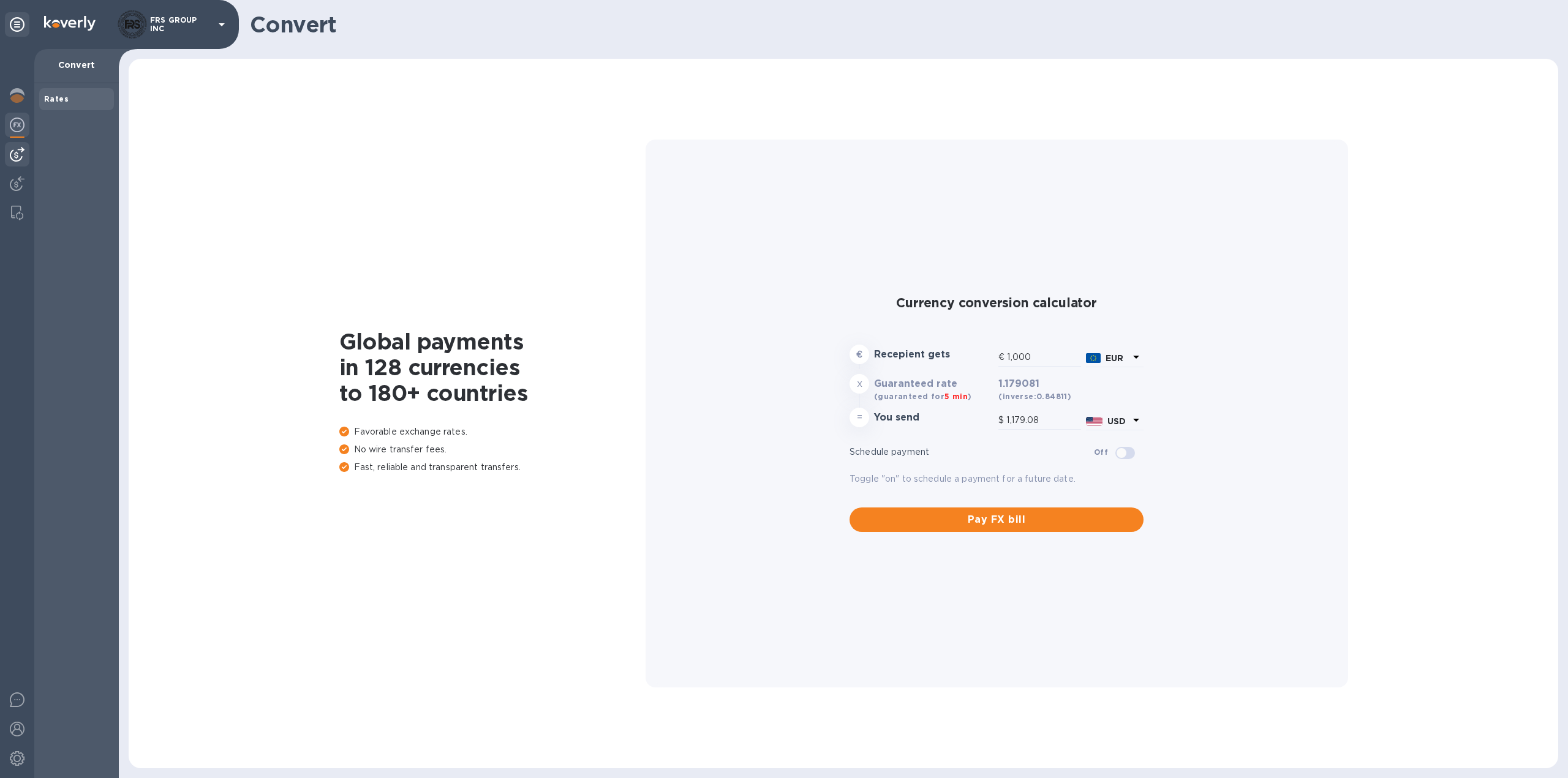
click at [16, 150] on img at bounding box center [17, 154] width 15 height 15
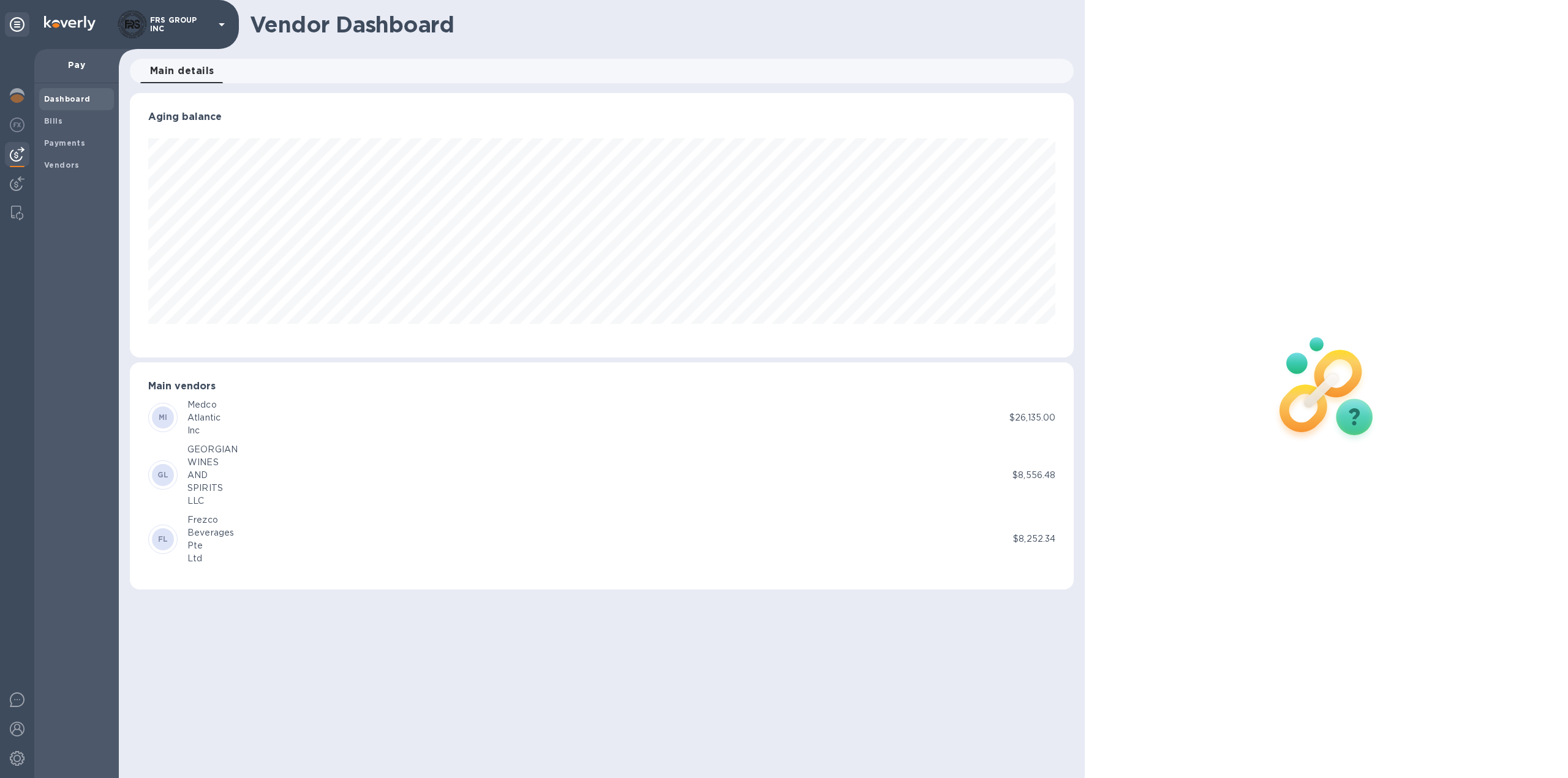
scroll to position [265, 945]
click at [65, 119] on span "Bills" at bounding box center [77, 121] width 65 height 12
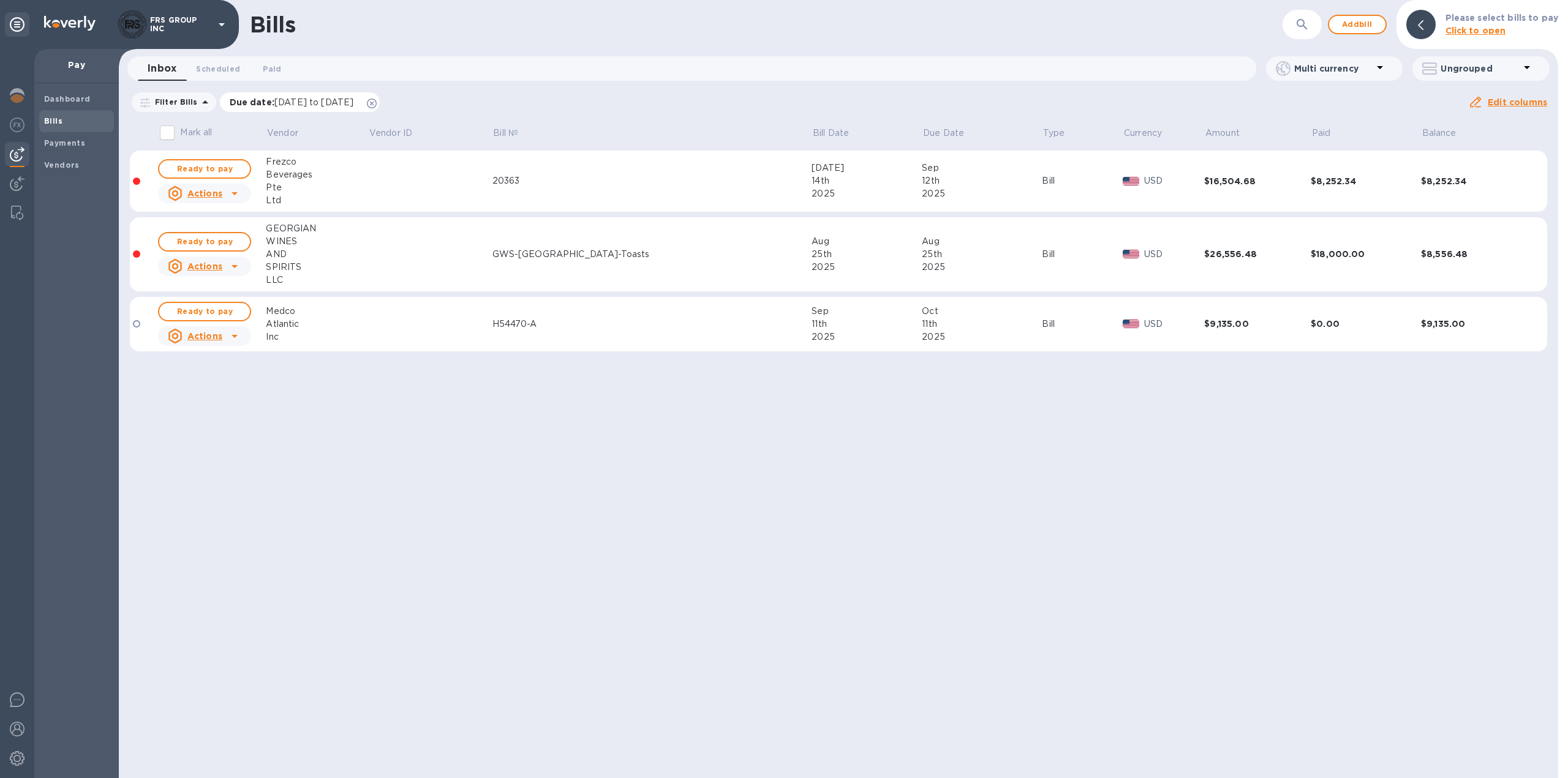
click at [376, 103] on icon at bounding box center [372, 103] width 10 height 10
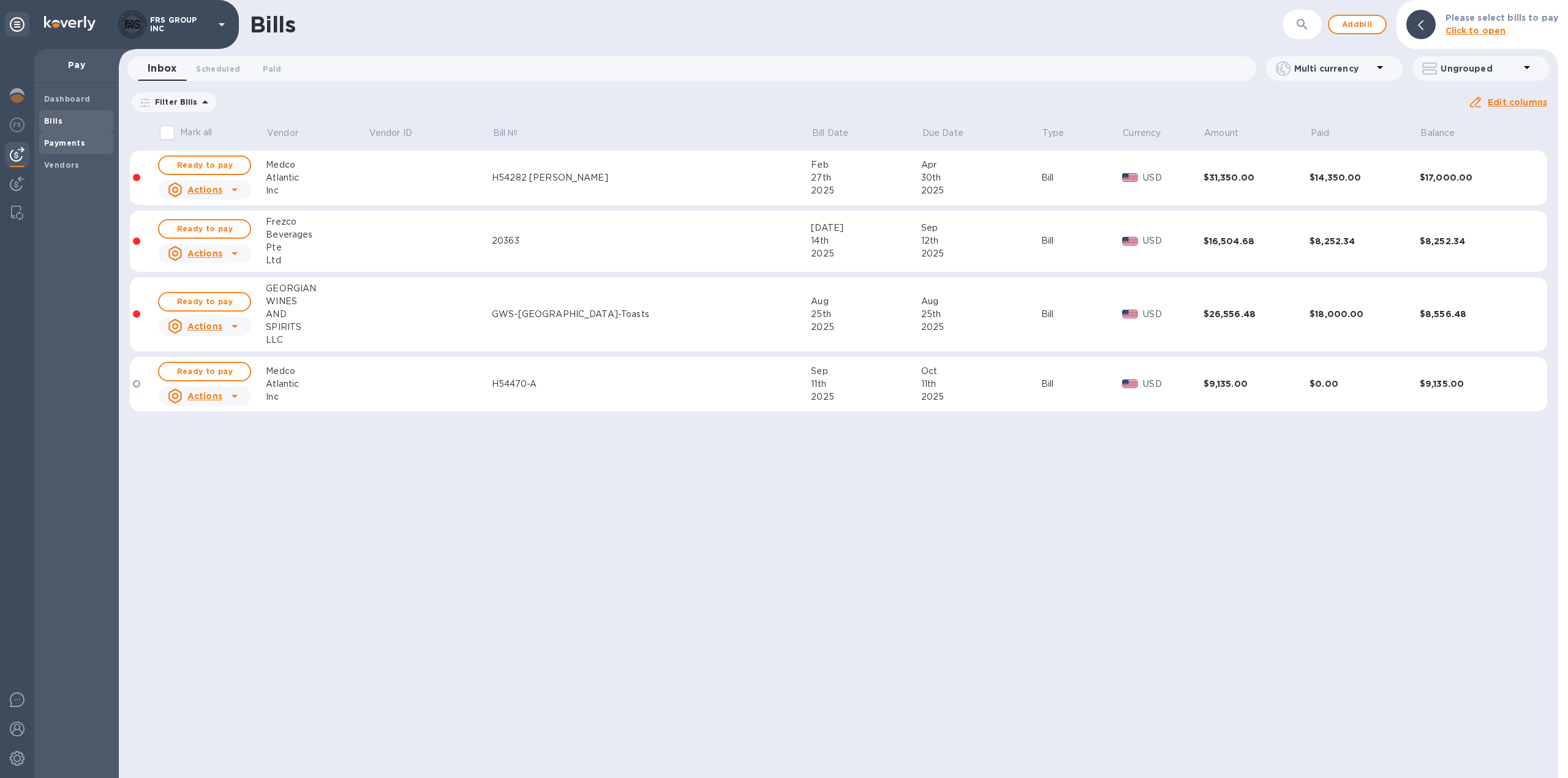
click at [69, 143] on b "Payments" at bounding box center [64, 143] width 41 height 9
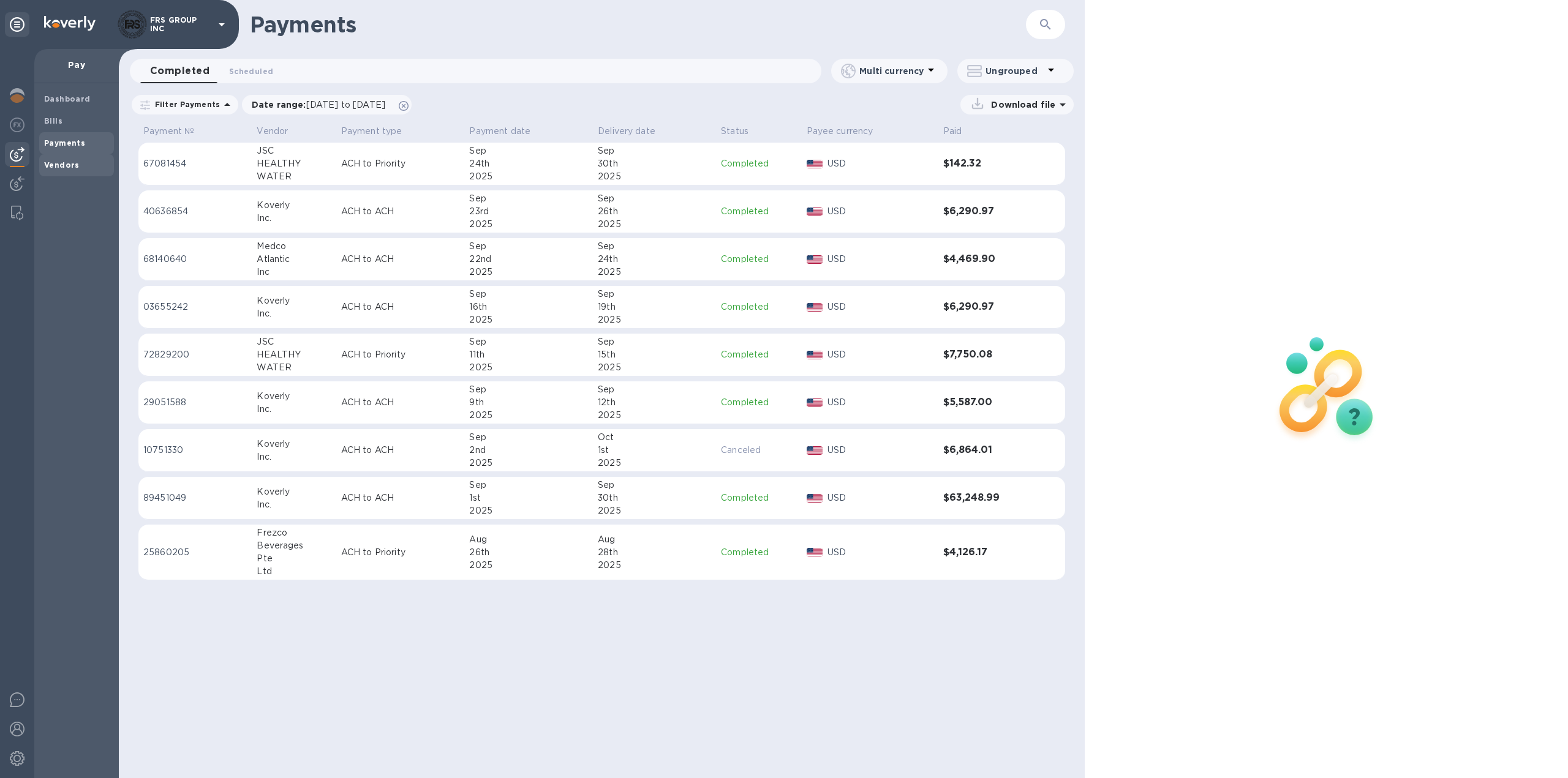
click at [66, 166] on b "Vendors" at bounding box center [62, 165] width 35 height 9
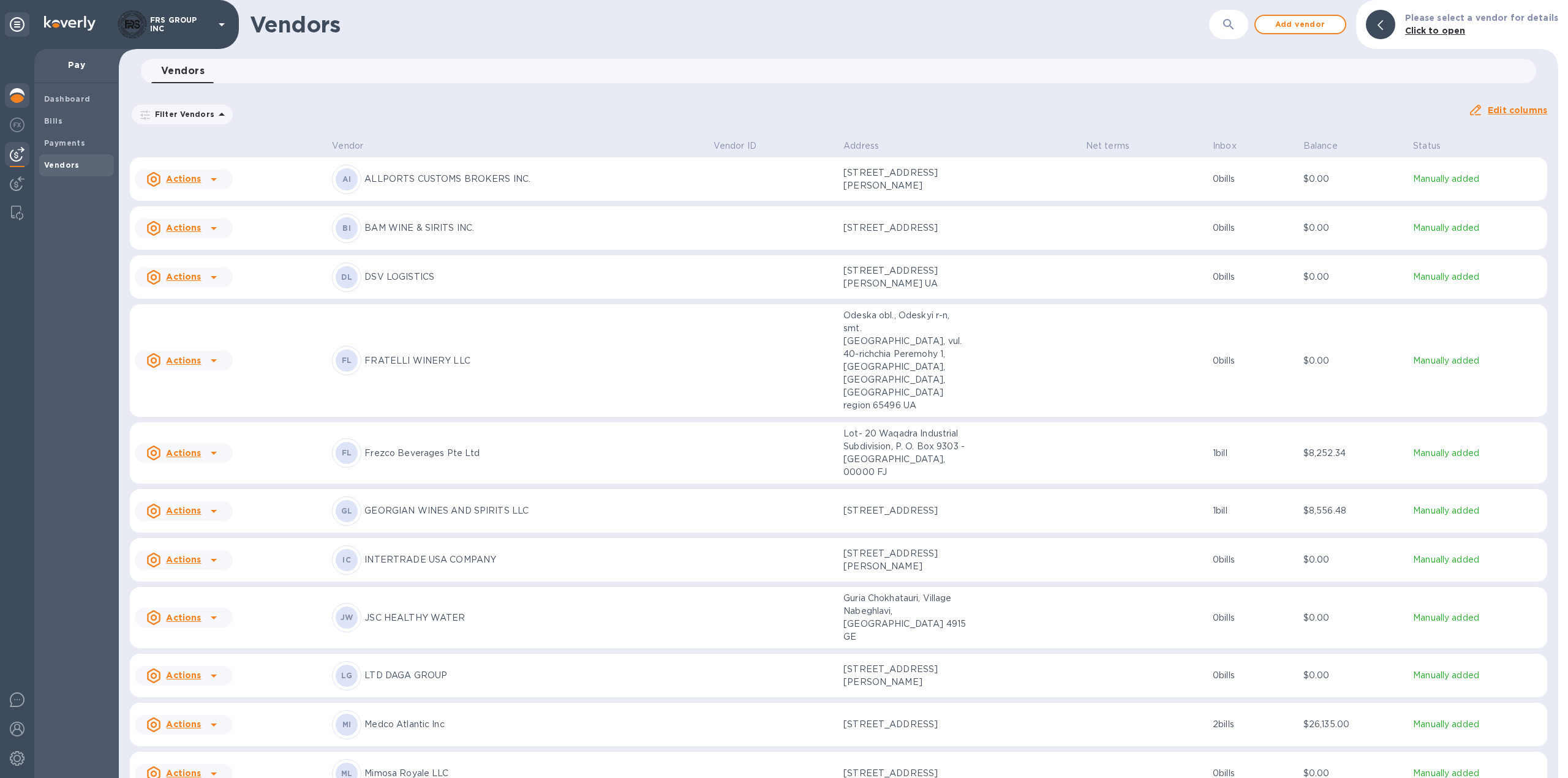
click at [19, 95] on img at bounding box center [17, 95] width 15 height 15
